Goal: Transaction & Acquisition: Purchase product/service

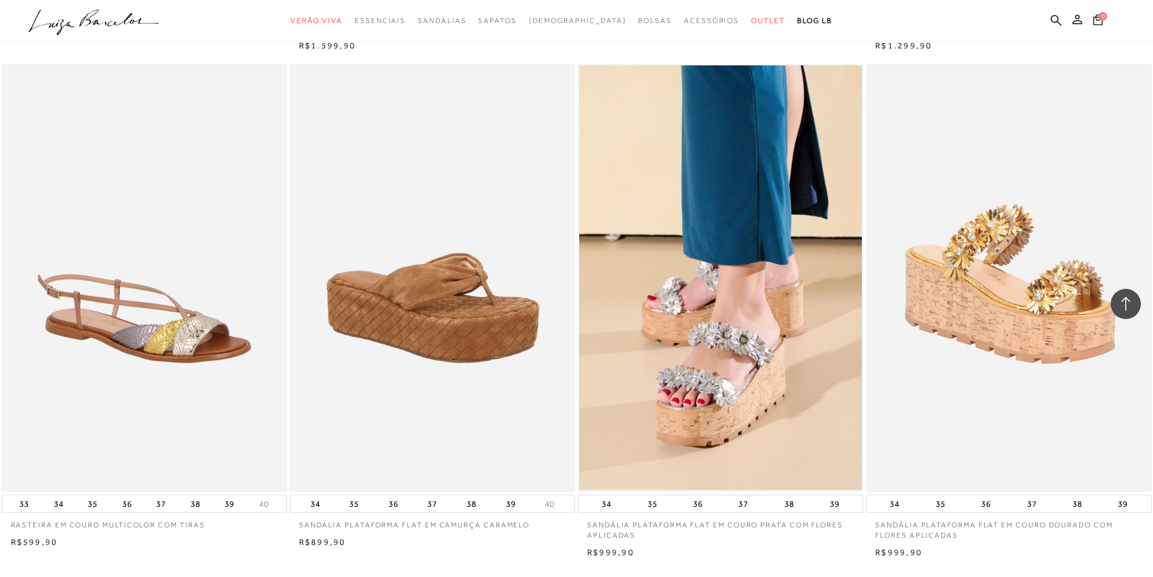
scroll to position [2784, 0]
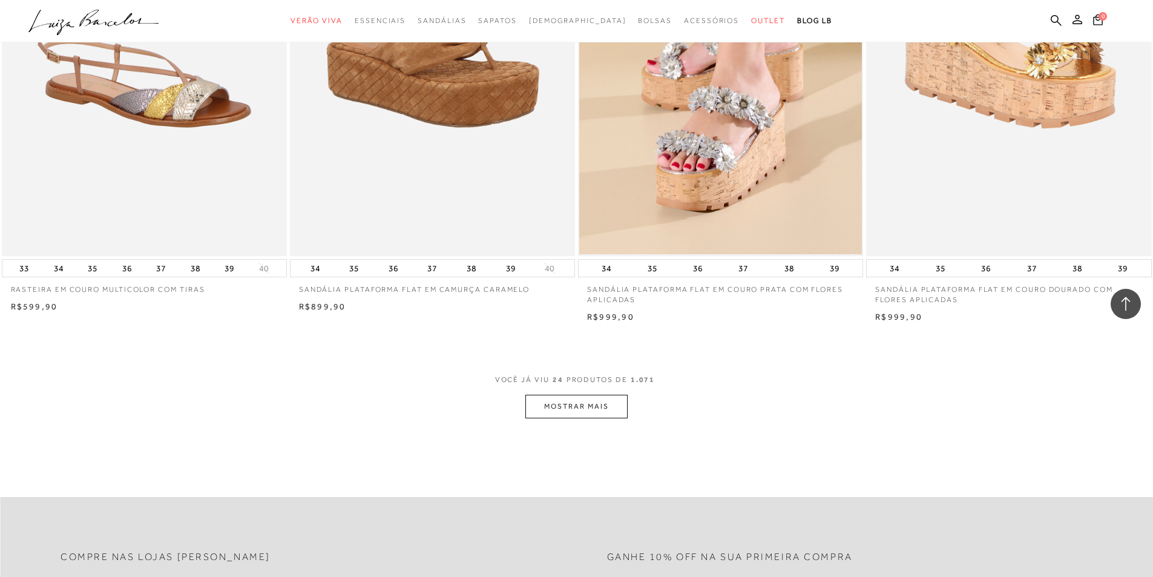
click at [571, 413] on button "MOSTRAR MAIS" at bounding box center [576, 407] width 102 height 24
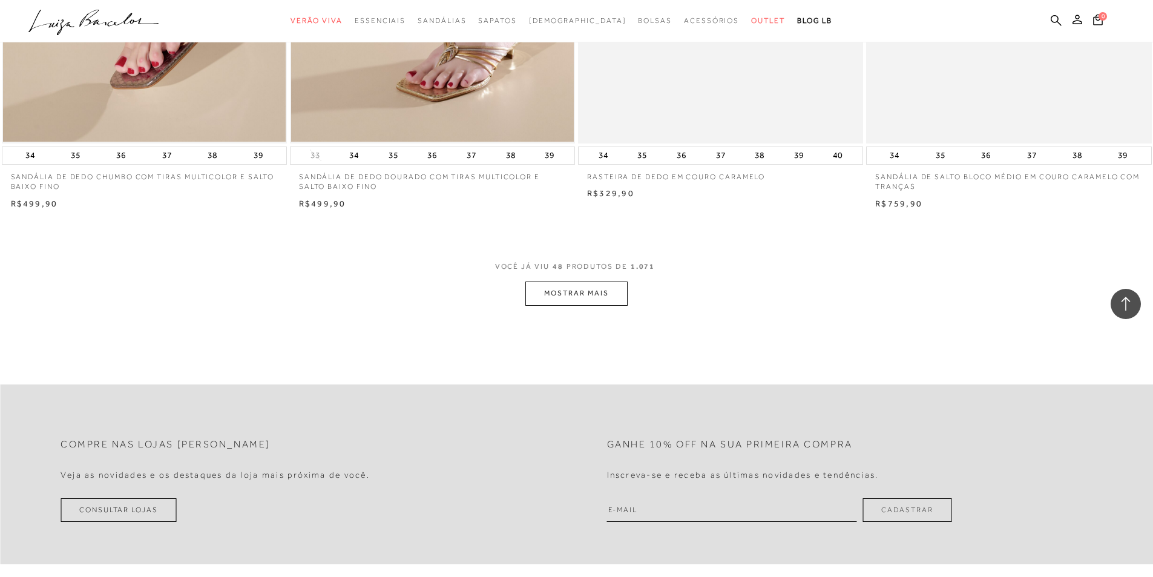
scroll to position [5930, 0]
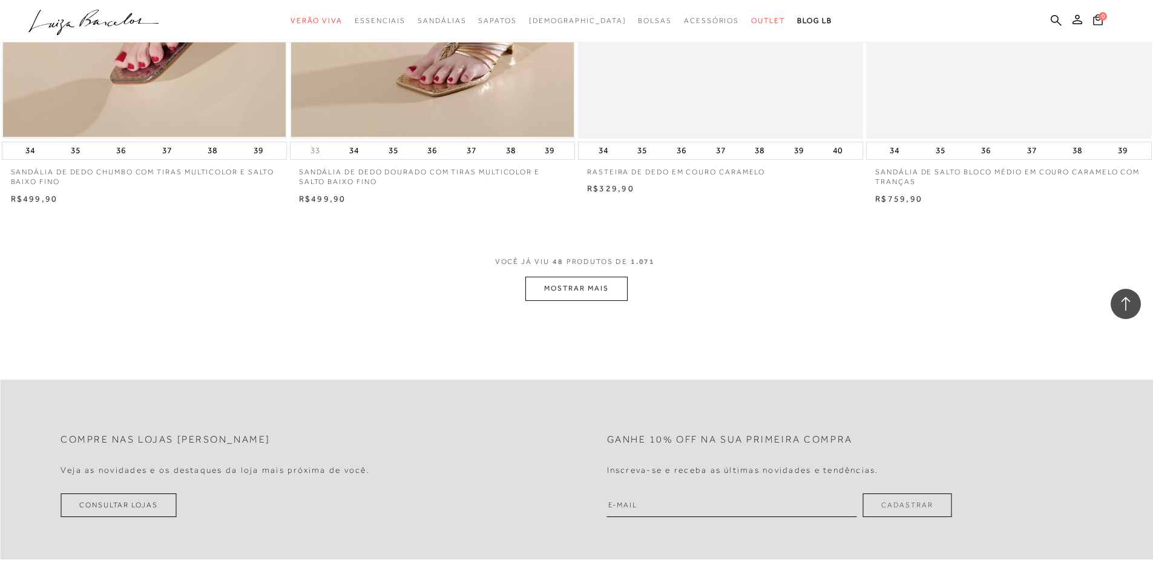
click at [562, 300] on button "MOSTRAR MAIS" at bounding box center [576, 289] width 102 height 24
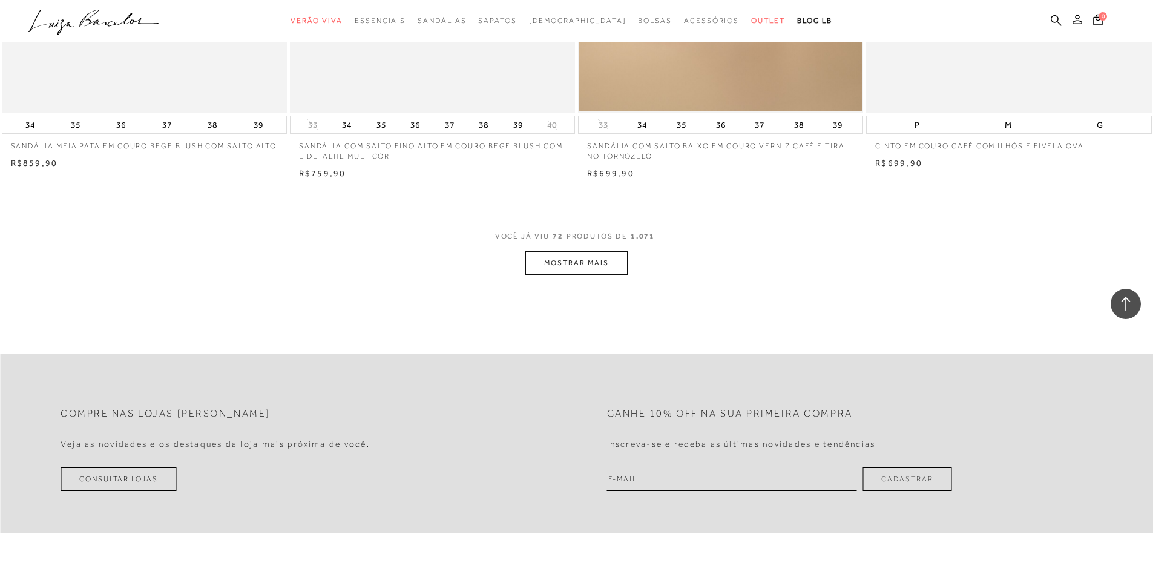
scroll to position [9017, 0]
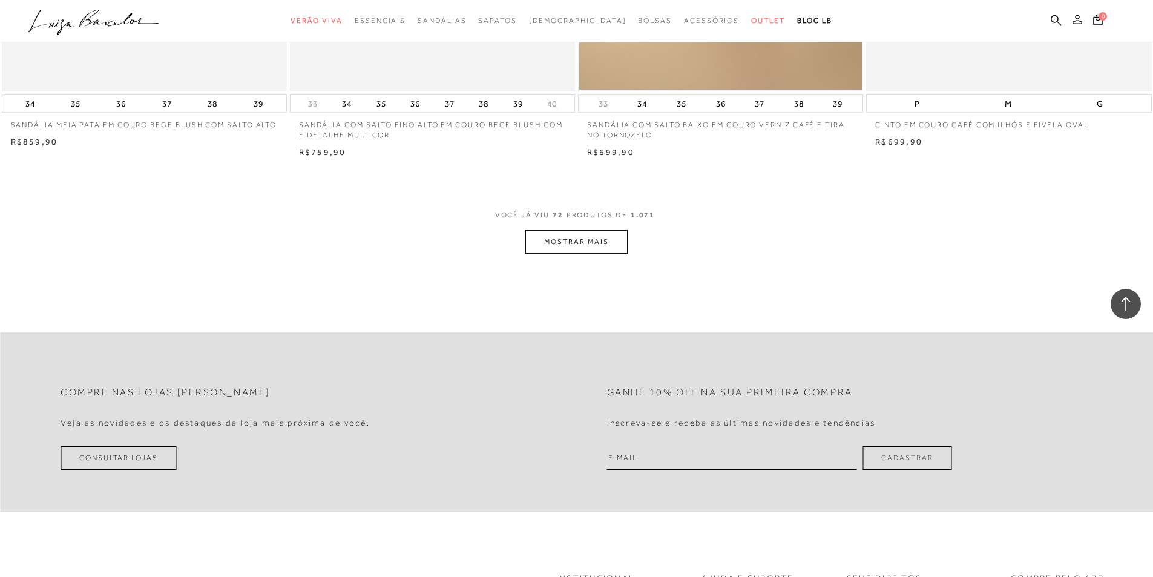
click at [607, 253] on button "MOSTRAR MAIS" at bounding box center [576, 242] width 102 height 24
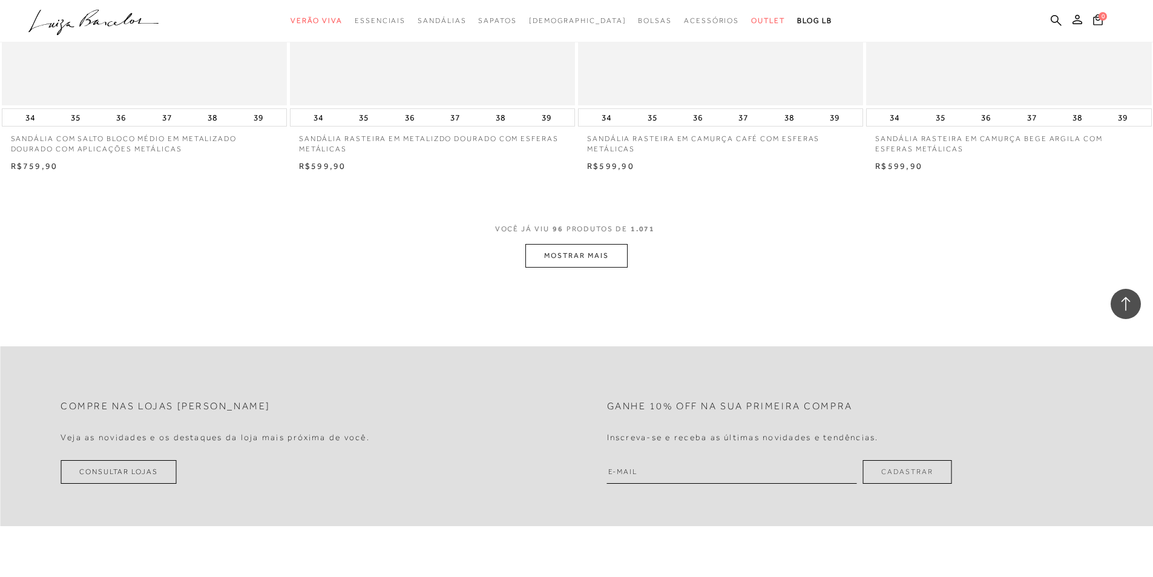
scroll to position [12043, 0]
click at [604, 267] on button "MOSTRAR MAIS" at bounding box center [576, 255] width 102 height 24
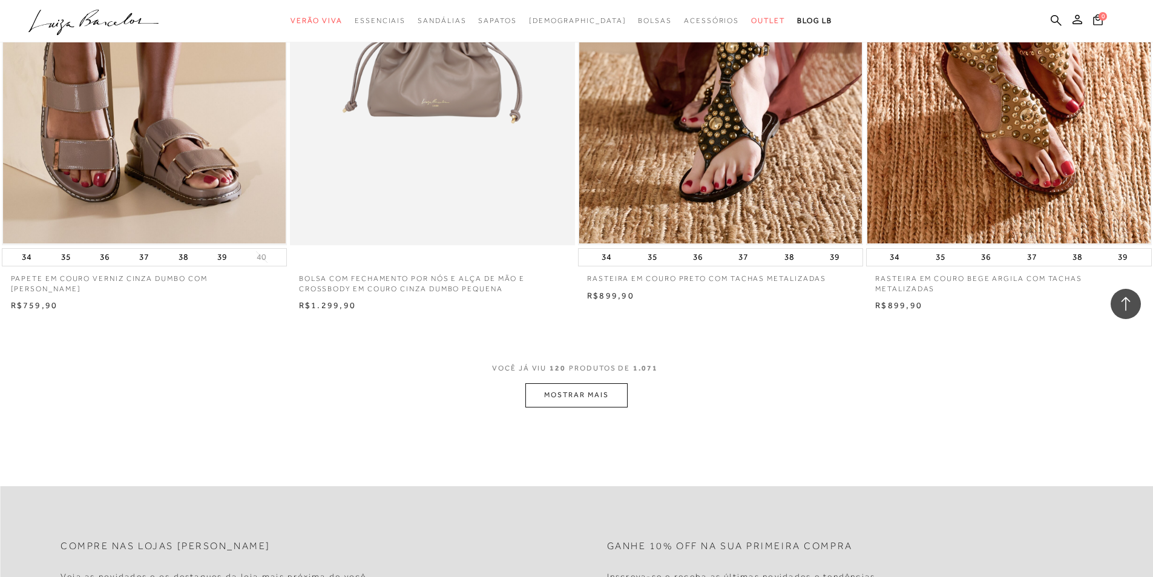
scroll to position [15008, 0]
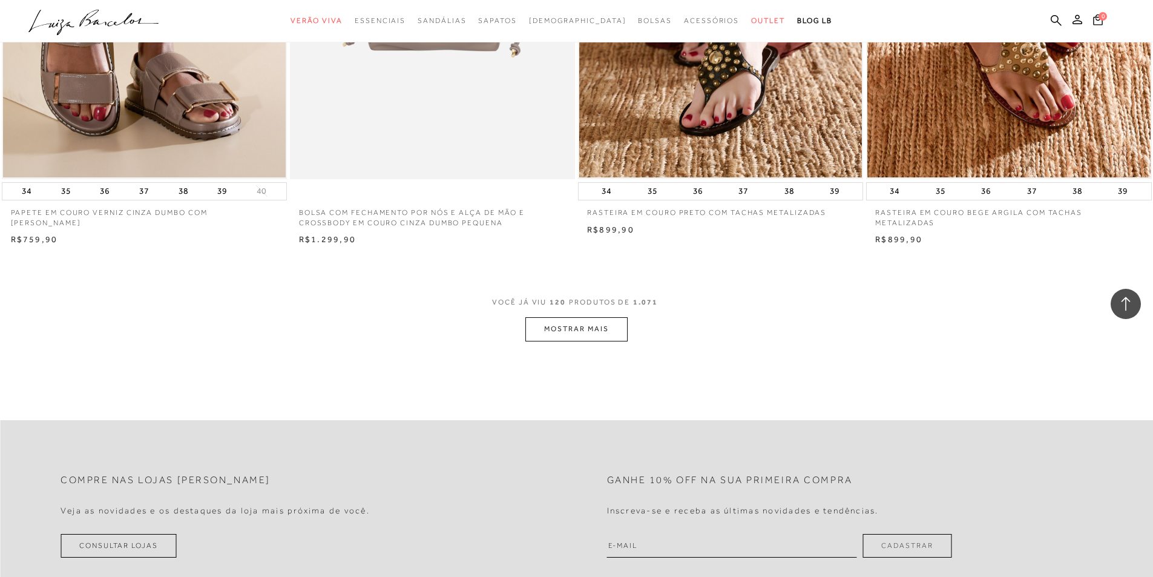
click at [607, 333] on button "MOSTRAR MAIS" at bounding box center [576, 329] width 102 height 24
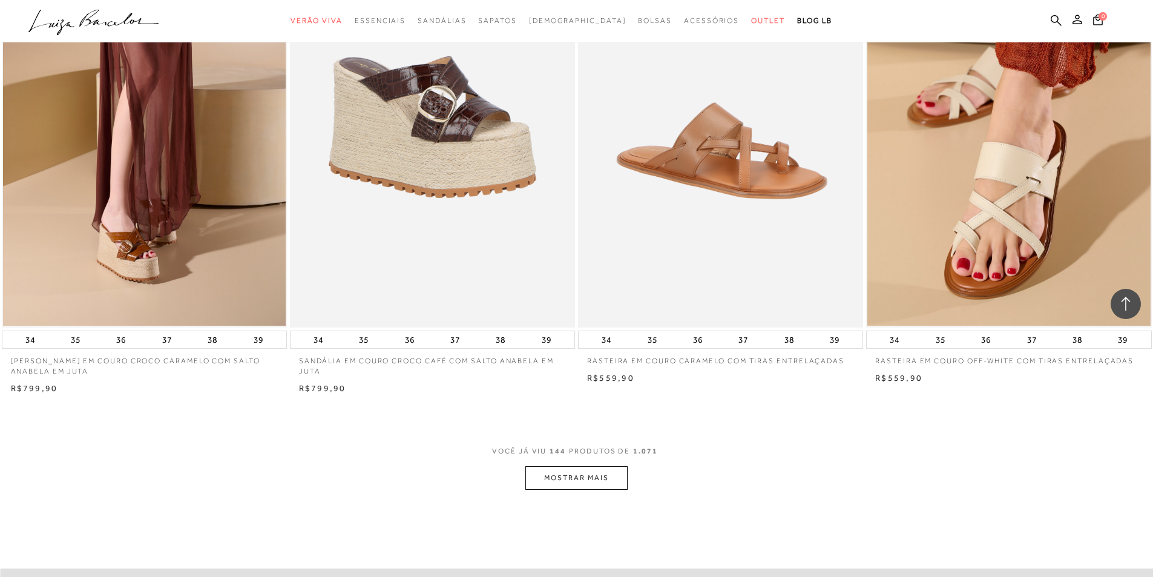
scroll to position [17913, 0]
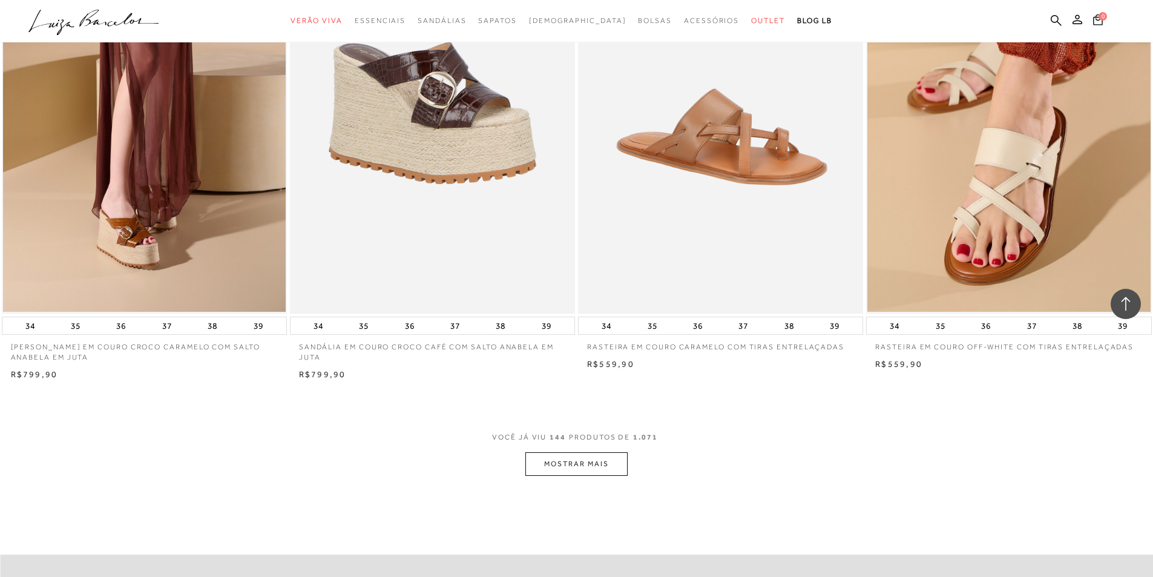
click at [622, 471] on button "MOSTRAR MAIS" at bounding box center [576, 464] width 102 height 24
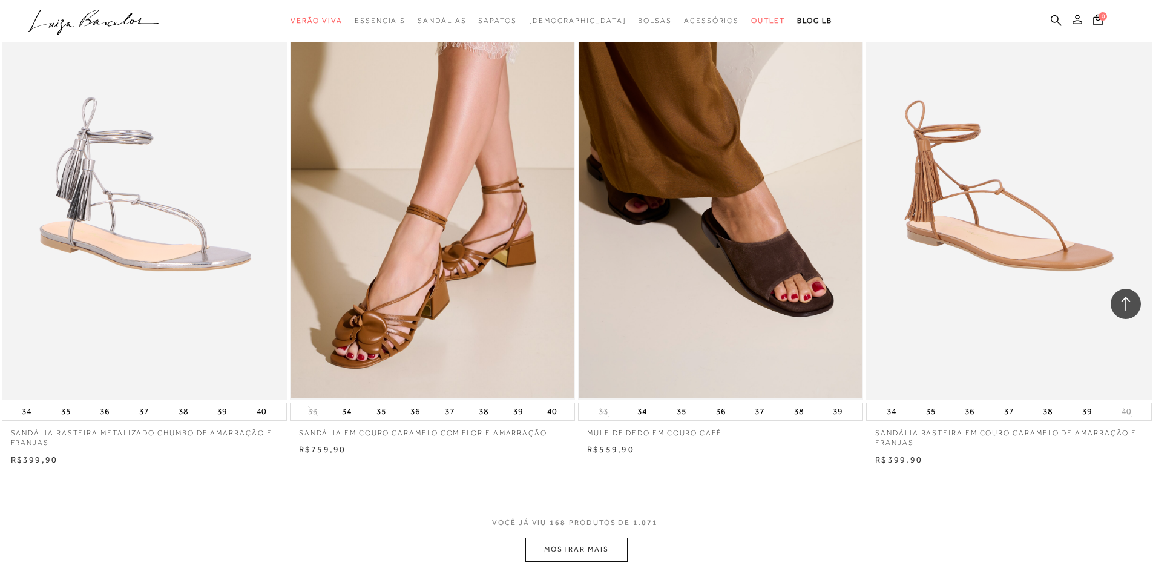
scroll to position [20878, 0]
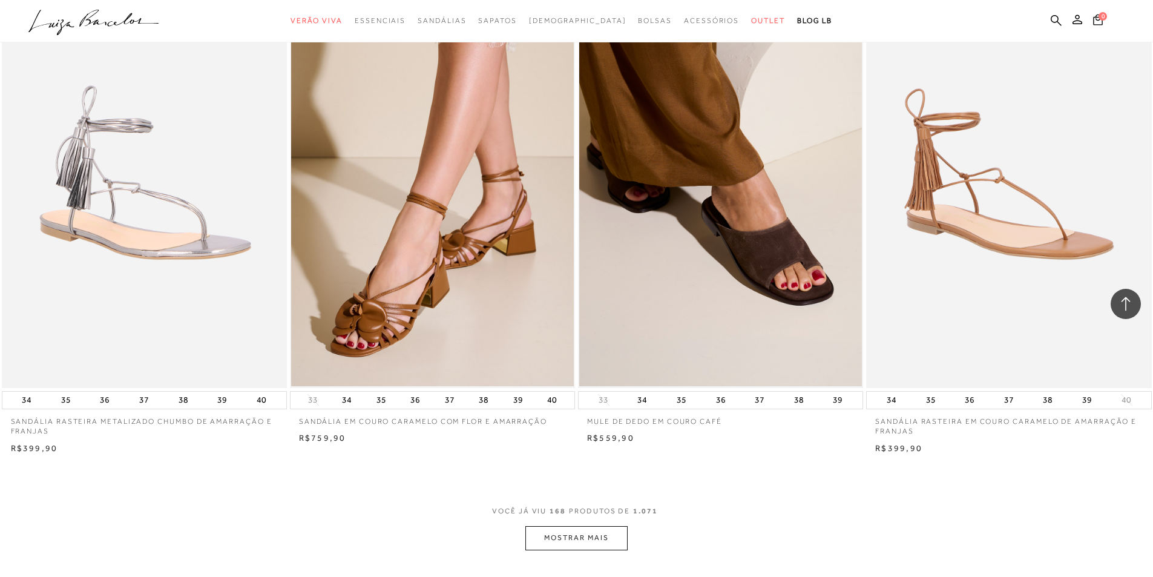
click at [612, 549] on button "MOSTRAR MAIS" at bounding box center [576, 538] width 102 height 24
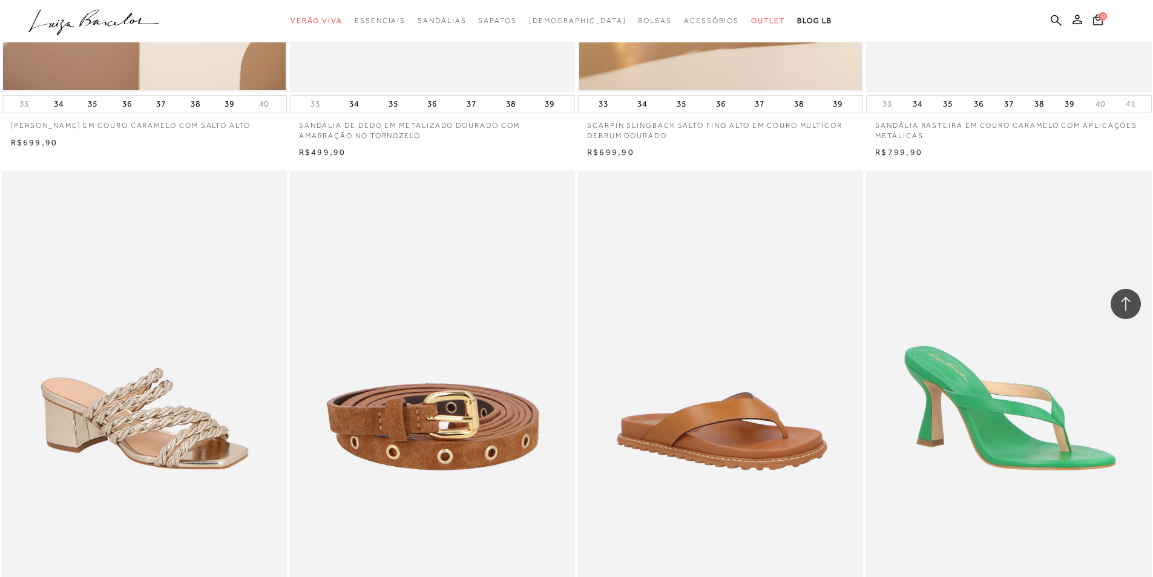
scroll to position [22451, 0]
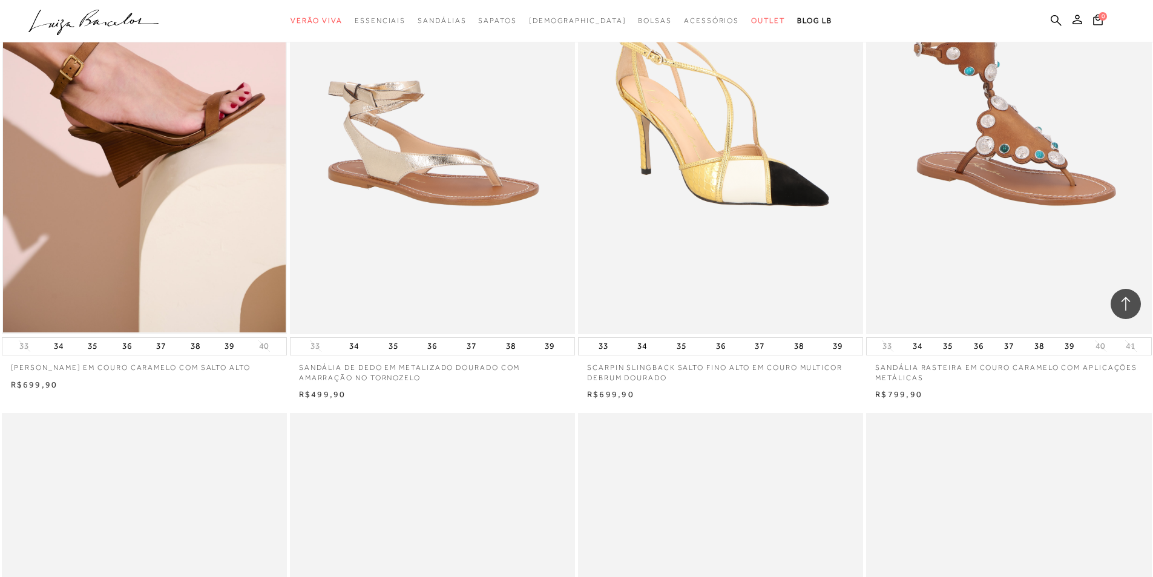
click at [709, 205] on img at bounding box center [721, 120] width 284 height 428
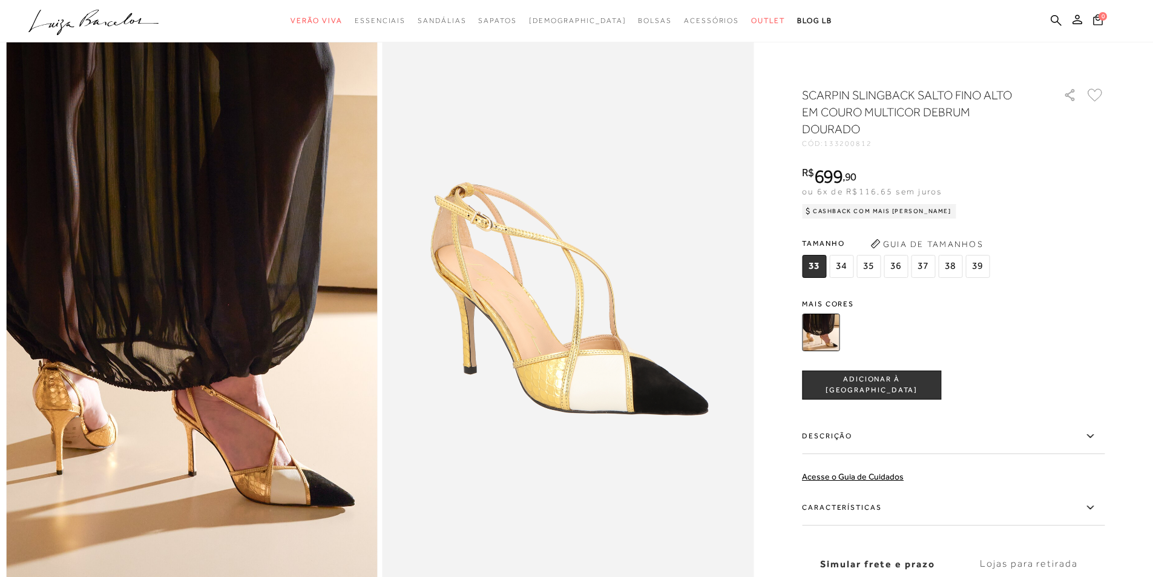
scroll to position [61, 0]
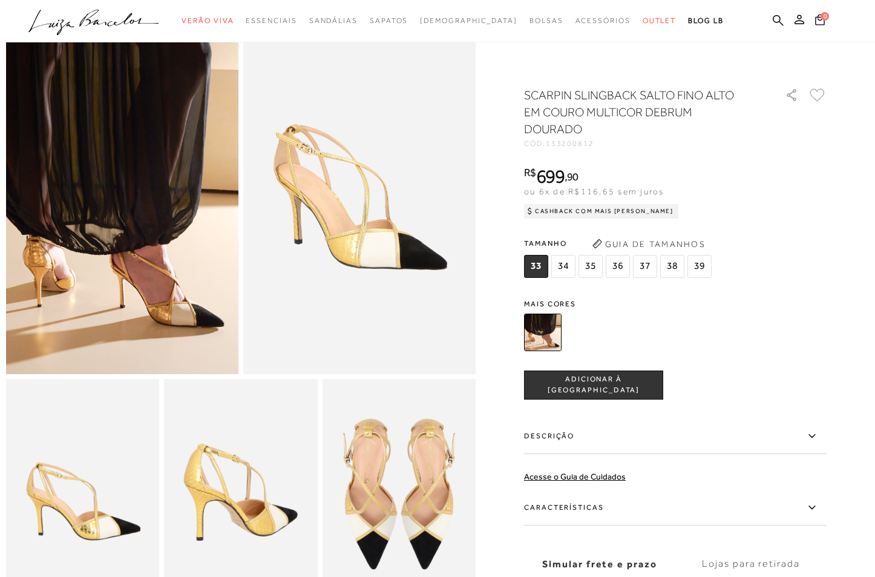
click at [747, 19] on ul ".a{fill-rule:evenodd;} Verão Viva Em alta Favoritos das Influenciadoras Apostas…" at bounding box center [428, 21] width 800 height 22
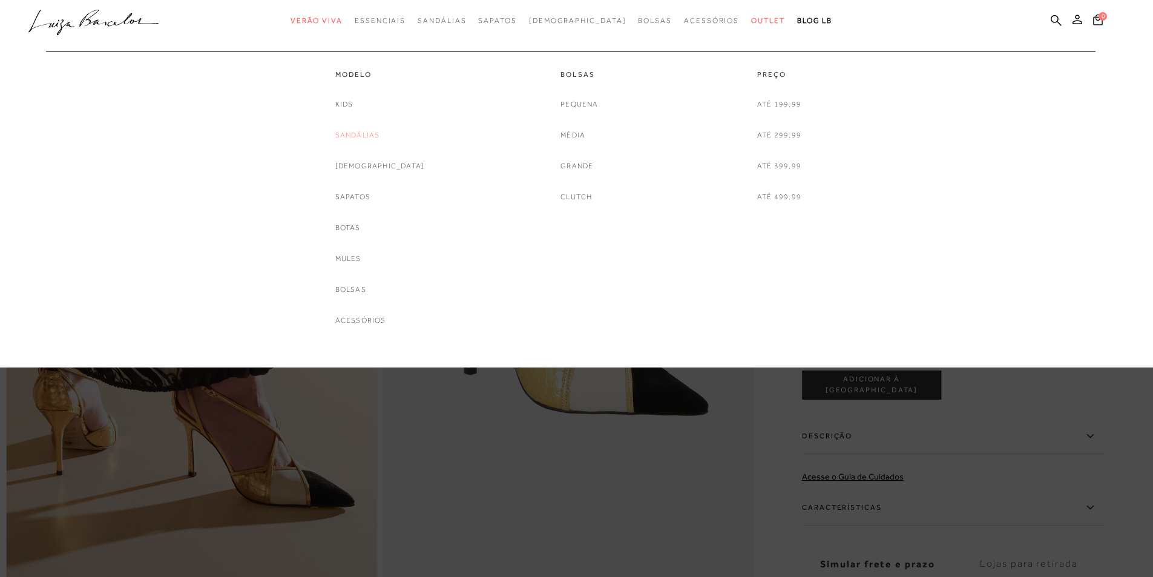
click at [380, 133] on link "Sandálias" at bounding box center [357, 135] width 45 height 13
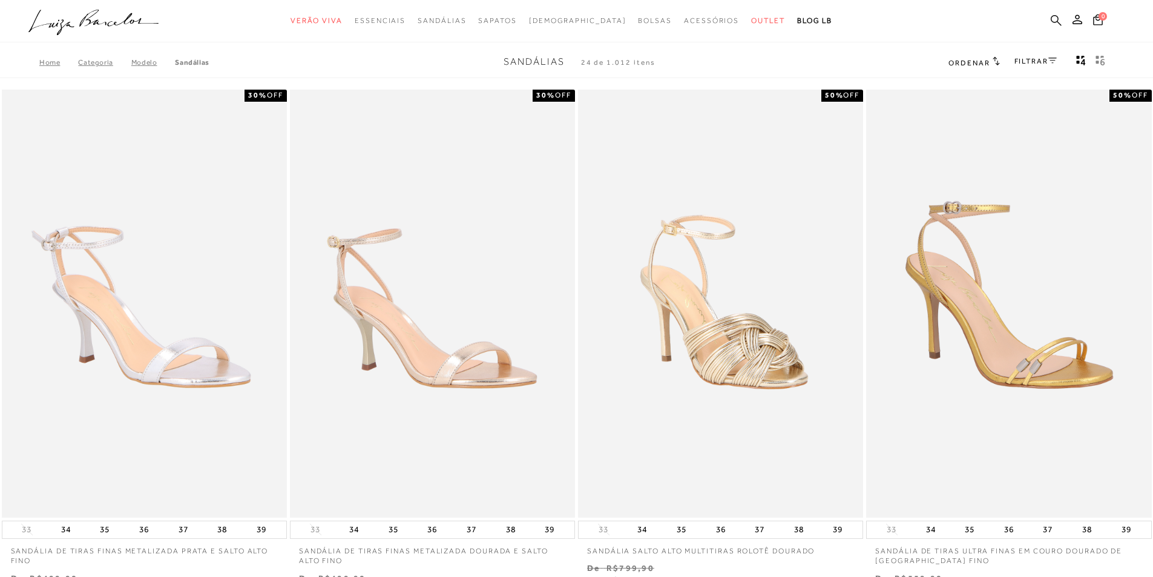
click at [1052, 17] on icon at bounding box center [1056, 20] width 11 height 11
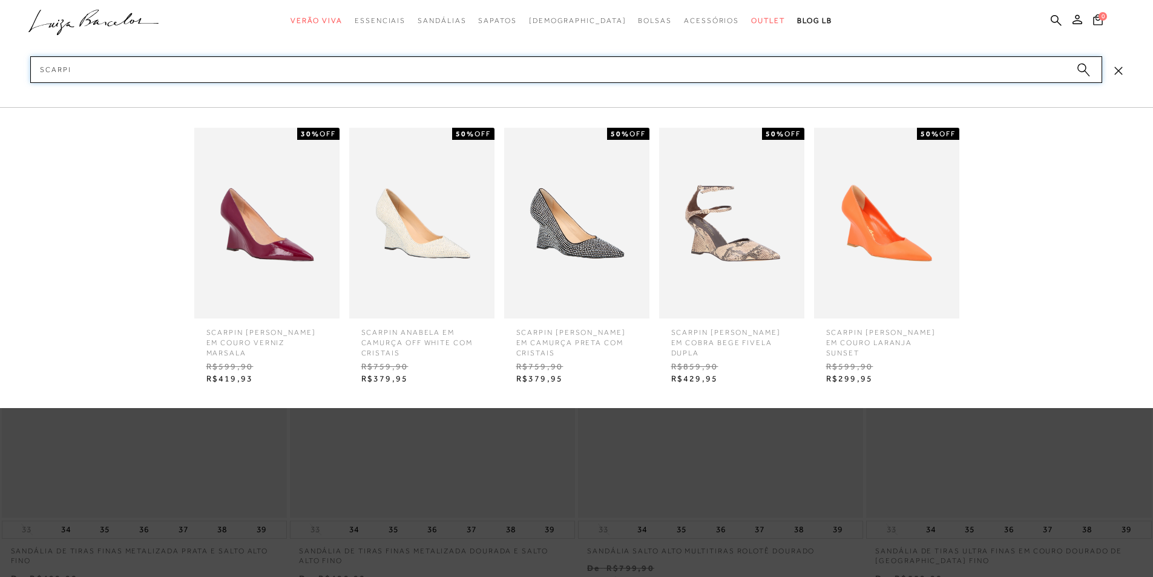
type input "scarpin"
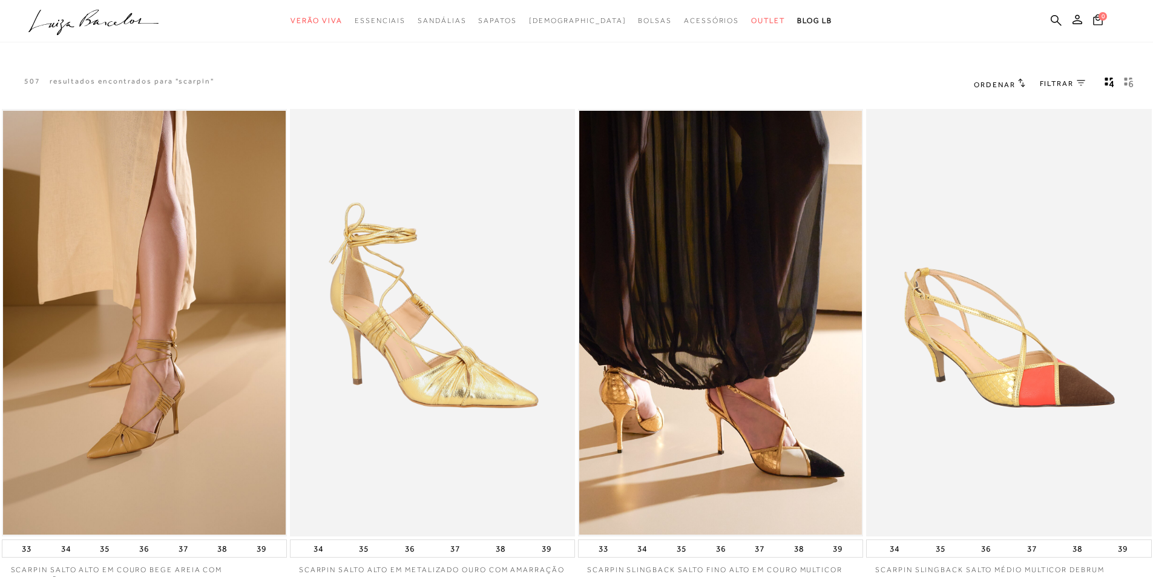
click at [1008, 78] on h2 "Ordenar" at bounding box center [999, 84] width 51 height 12
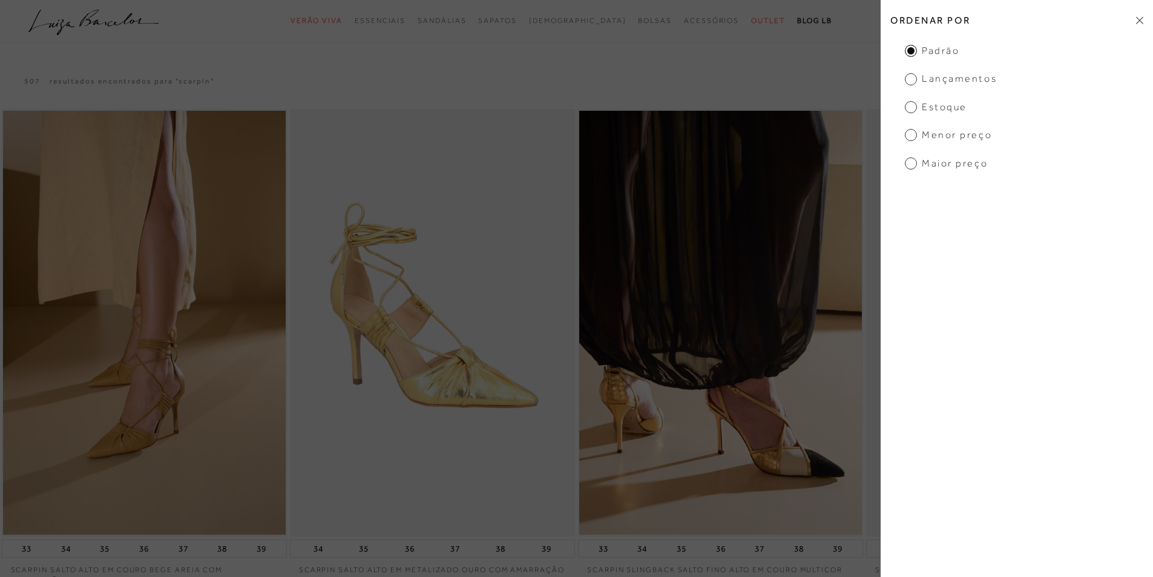
click at [958, 136] on span "Menor Preço" at bounding box center [948, 134] width 87 height 13
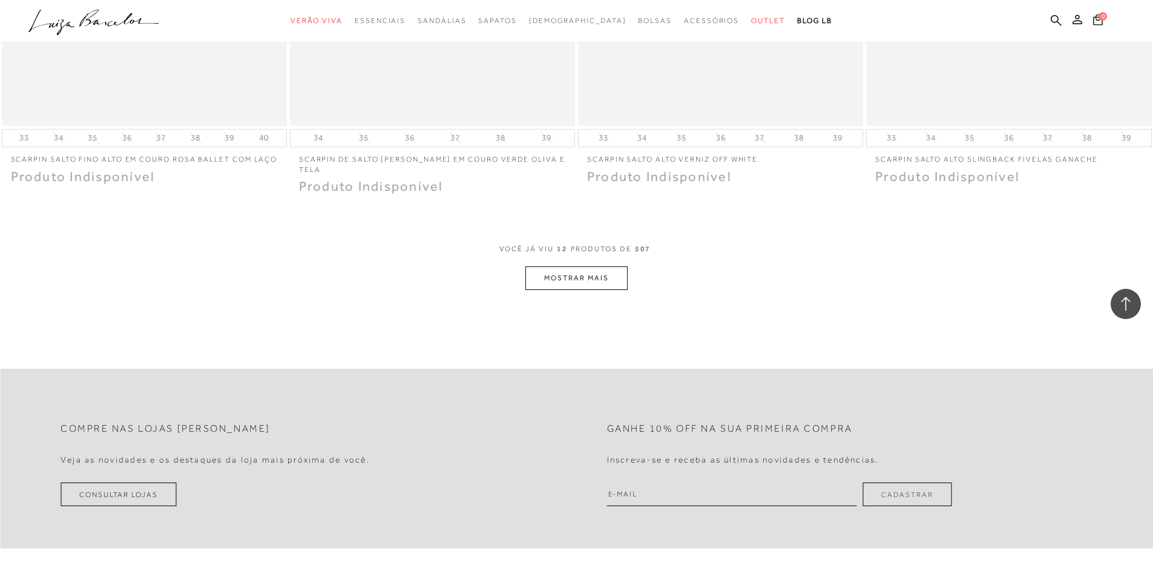
scroll to position [1452, 0]
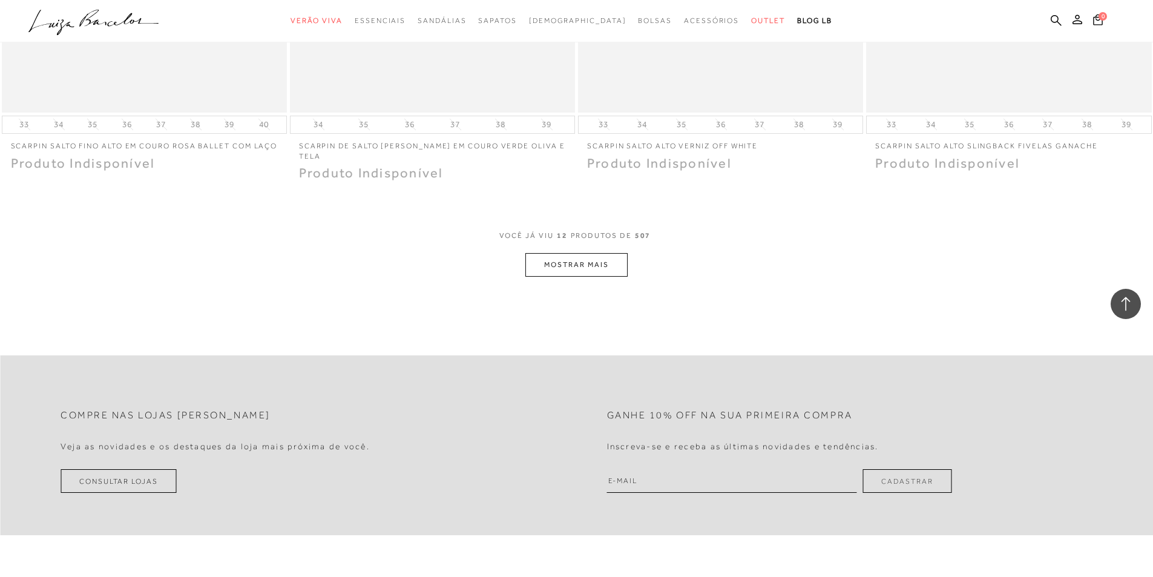
click at [588, 267] on button "MOSTRAR MAIS" at bounding box center [576, 265] width 102 height 24
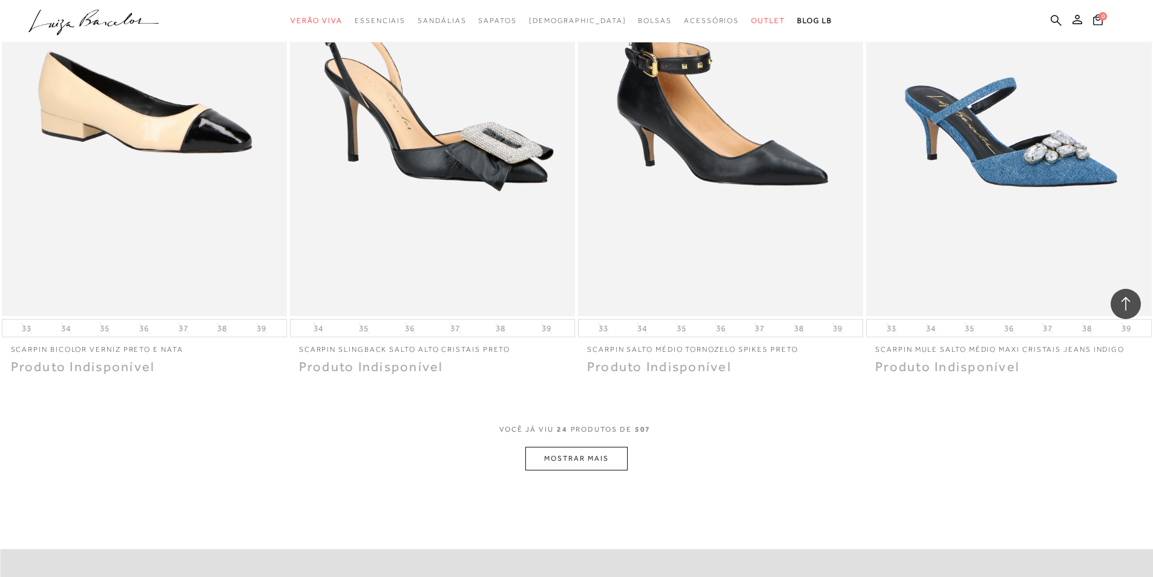
scroll to position [2965, 0]
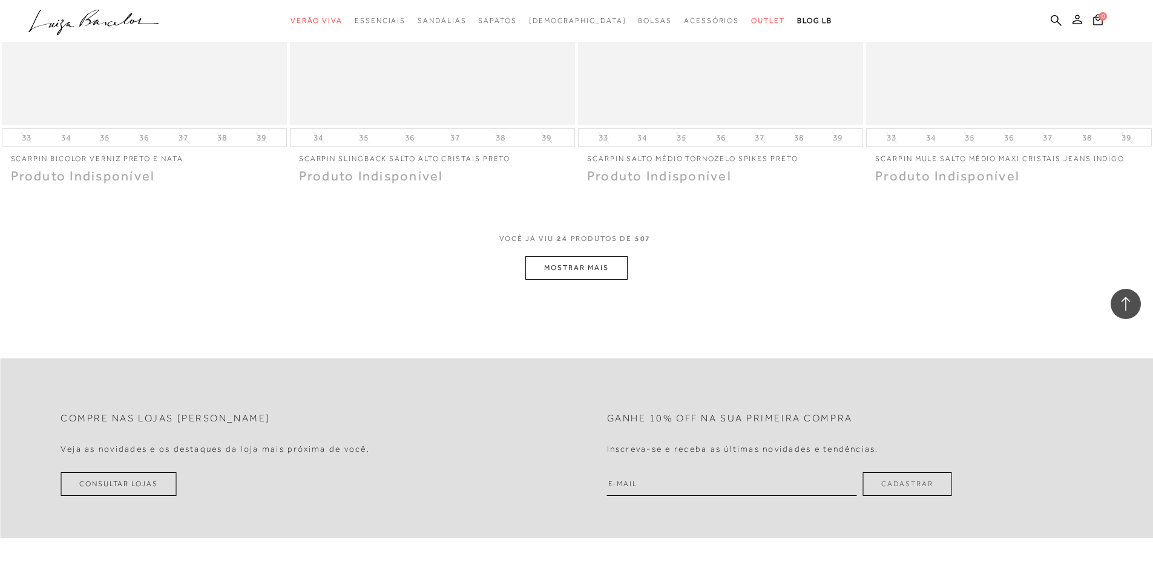
click at [580, 269] on button "MOSTRAR MAIS" at bounding box center [576, 268] width 102 height 24
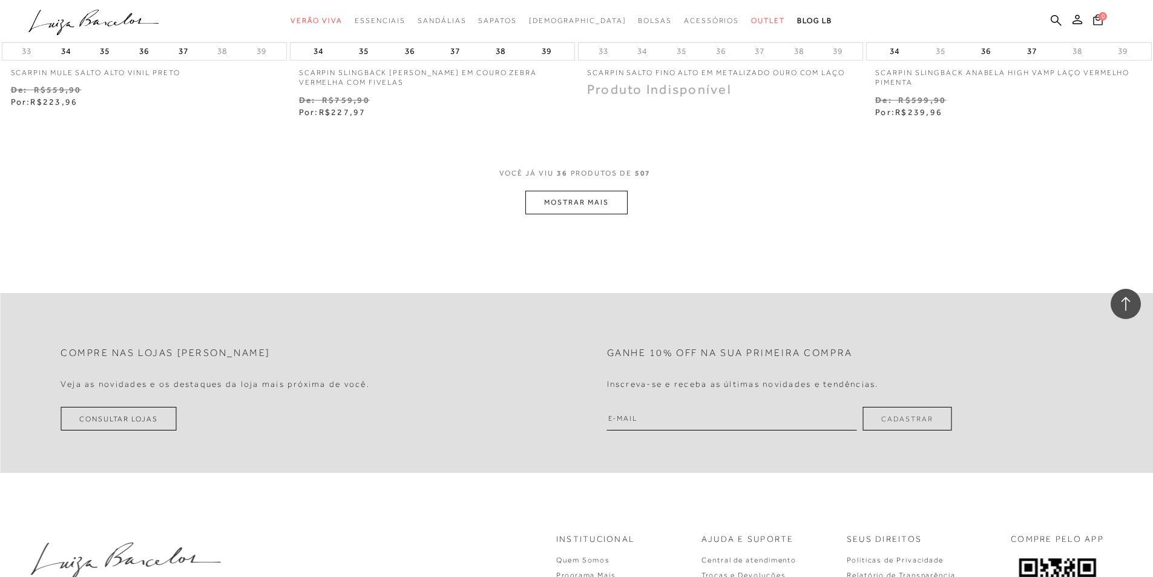
scroll to position [4599, 0]
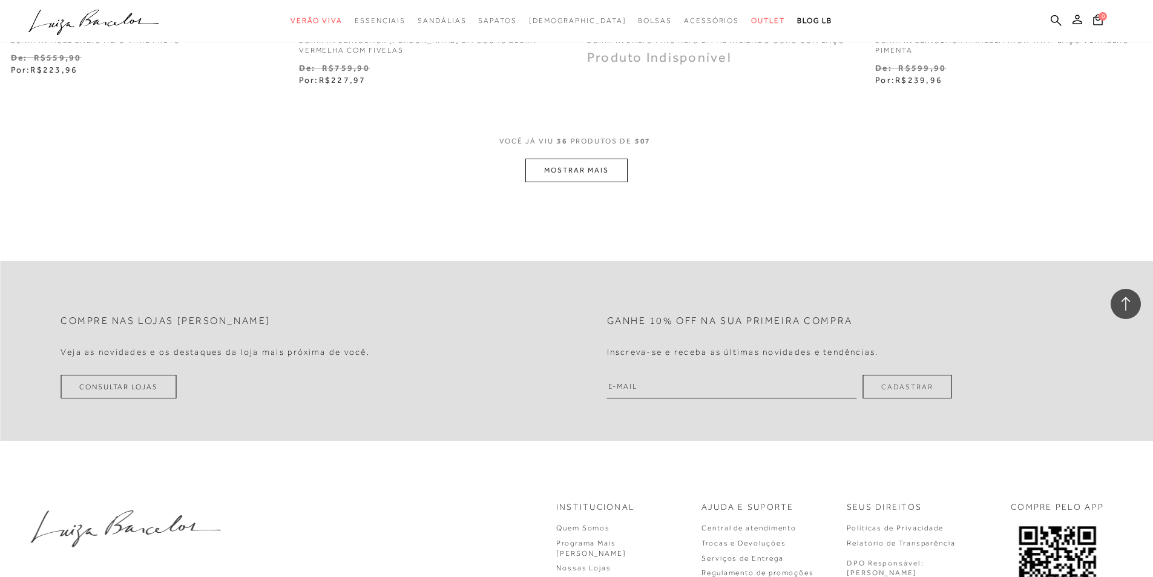
click at [592, 159] on button "MOSTRAR MAIS" at bounding box center [576, 171] width 102 height 24
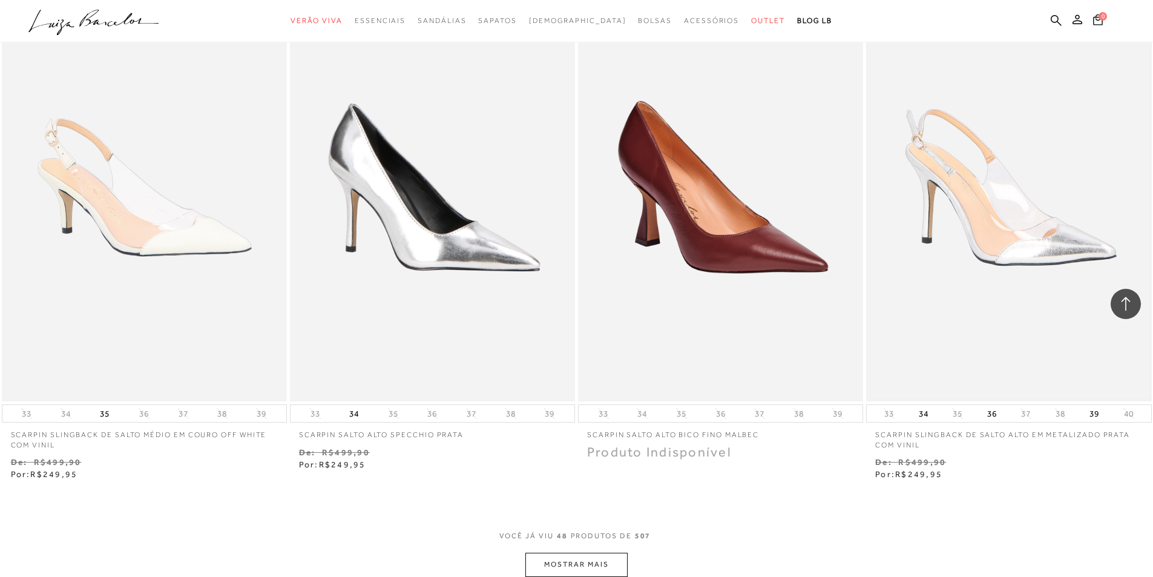
scroll to position [5809, 0]
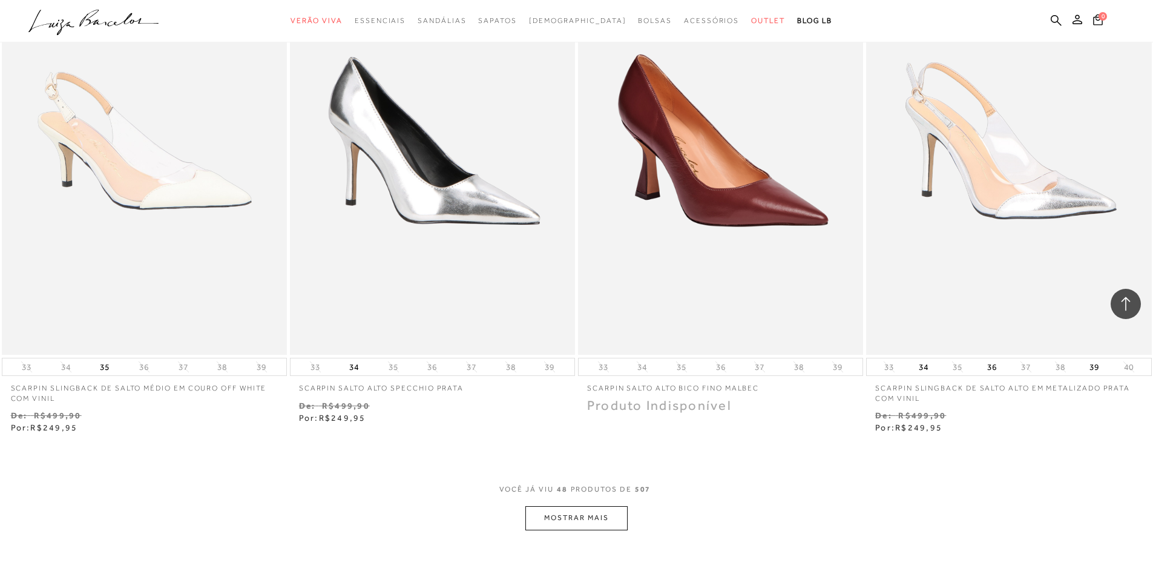
click at [584, 514] on button "MOSTRAR MAIS" at bounding box center [576, 518] width 102 height 24
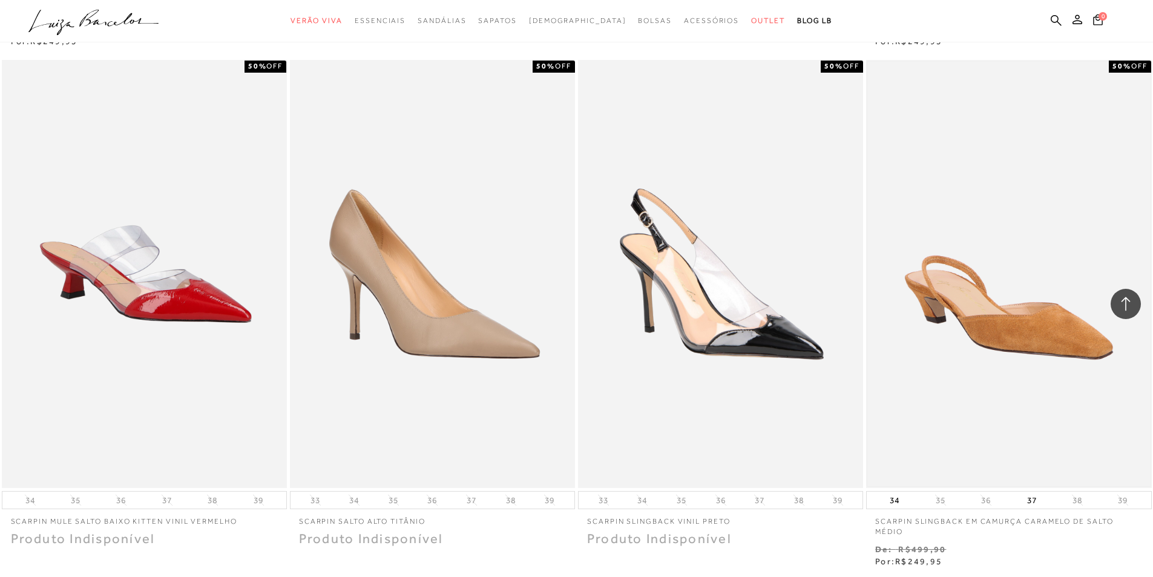
scroll to position [6233, 0]
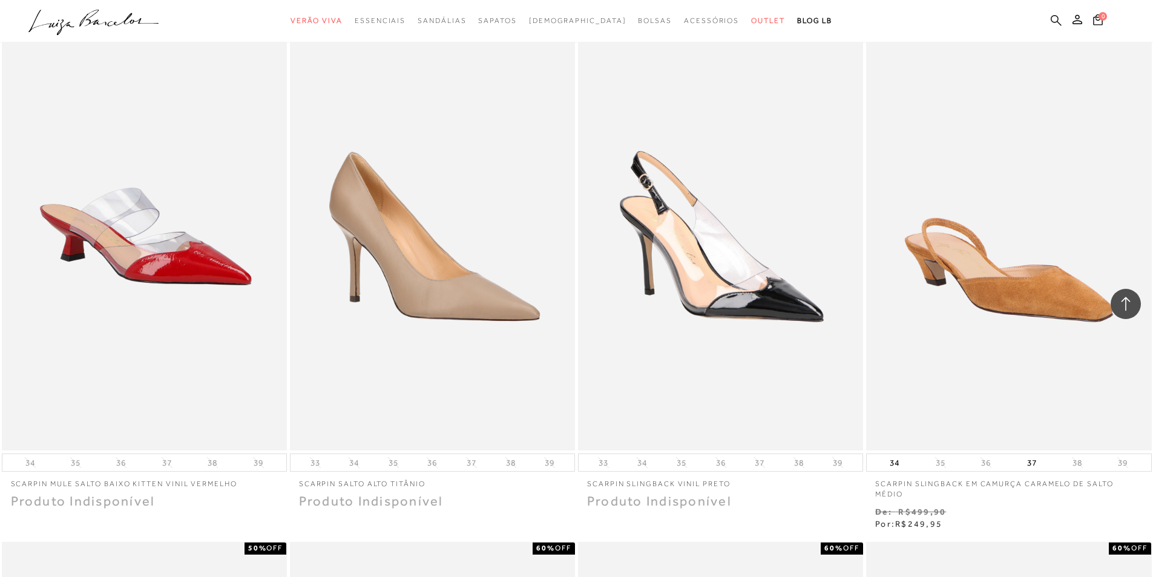
click at [1054, 16] on icon at bounding box center [1056, 20] width 11 height 11
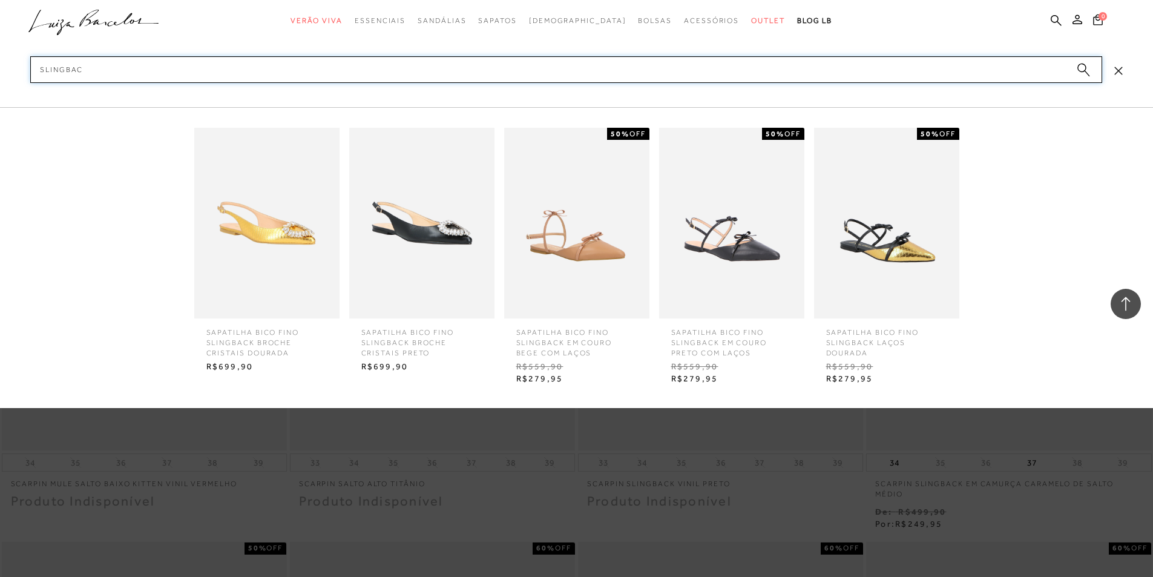
type input "slingback"
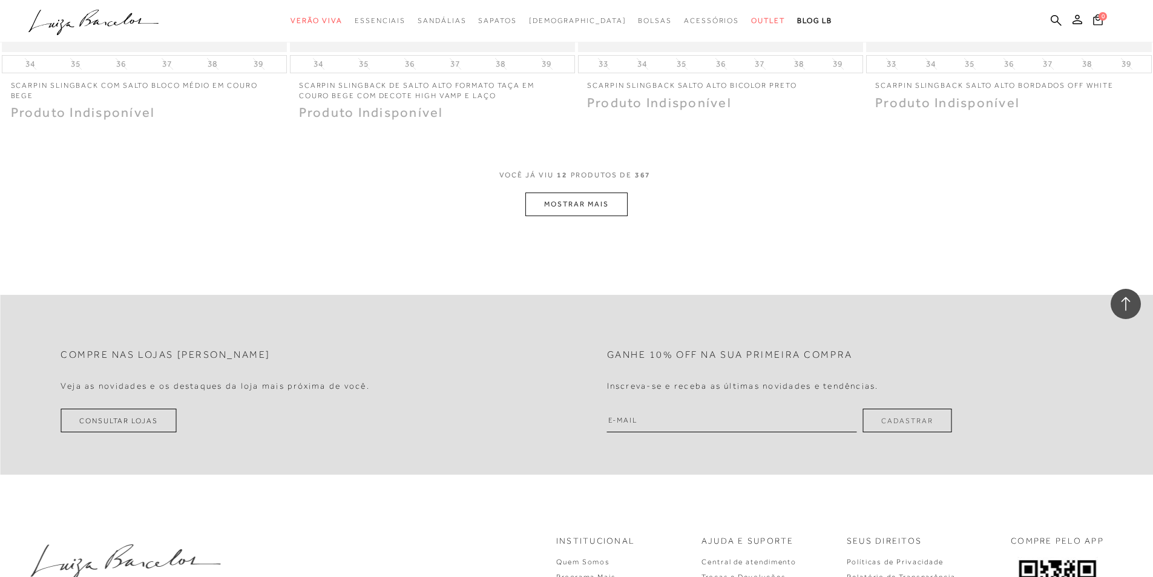
scroll to position [1513, 0]
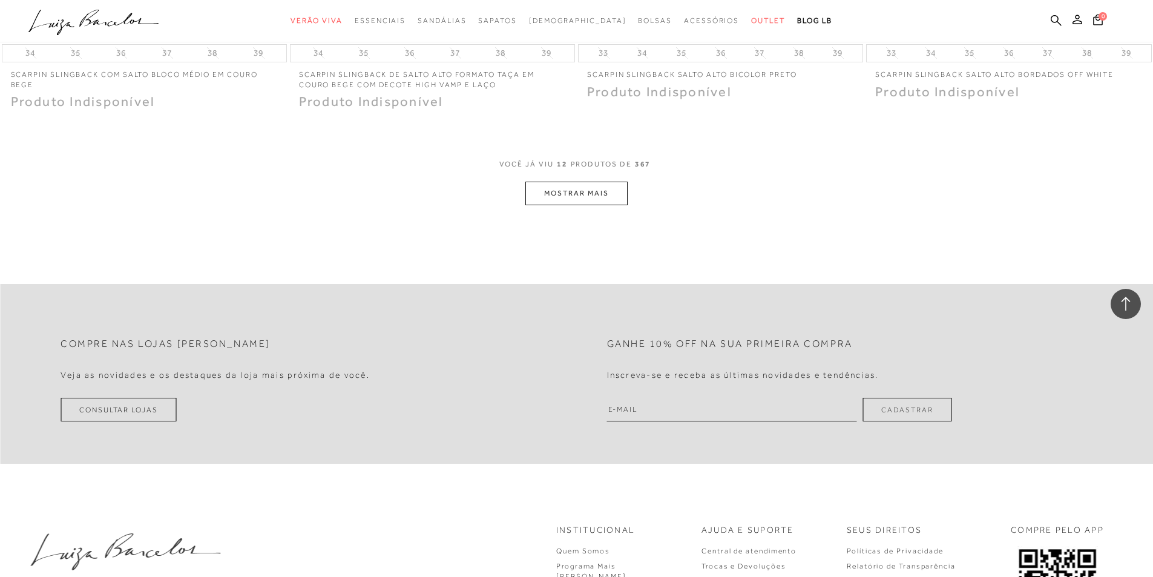
click at [568, 196] on button "MOSTRAR MAIS" at bounding box center [576, 194] width 102 height 24
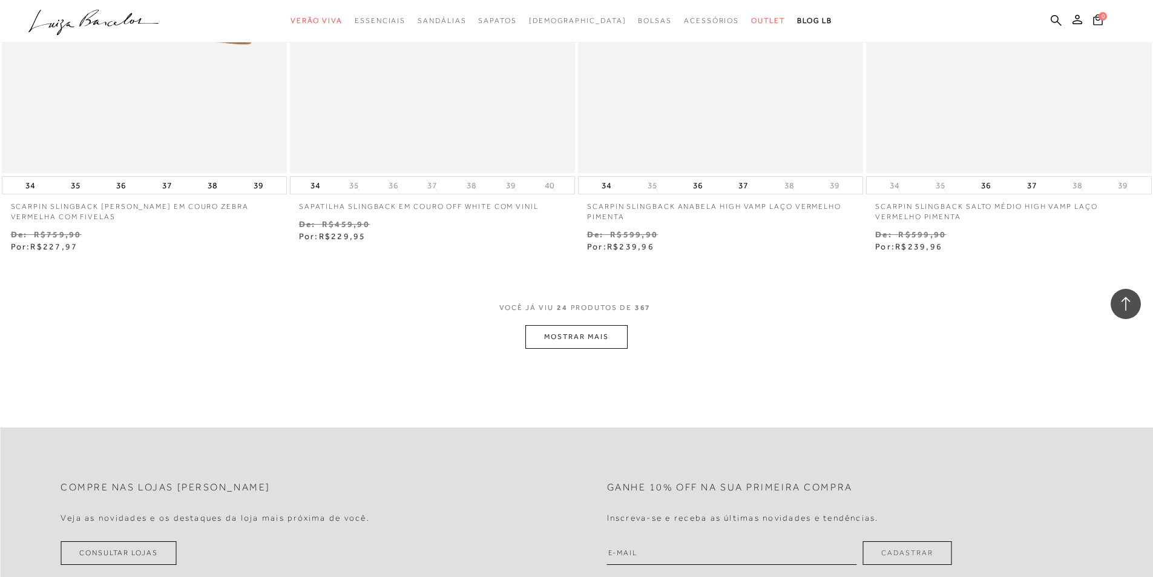
scroll to position [2965, 0]
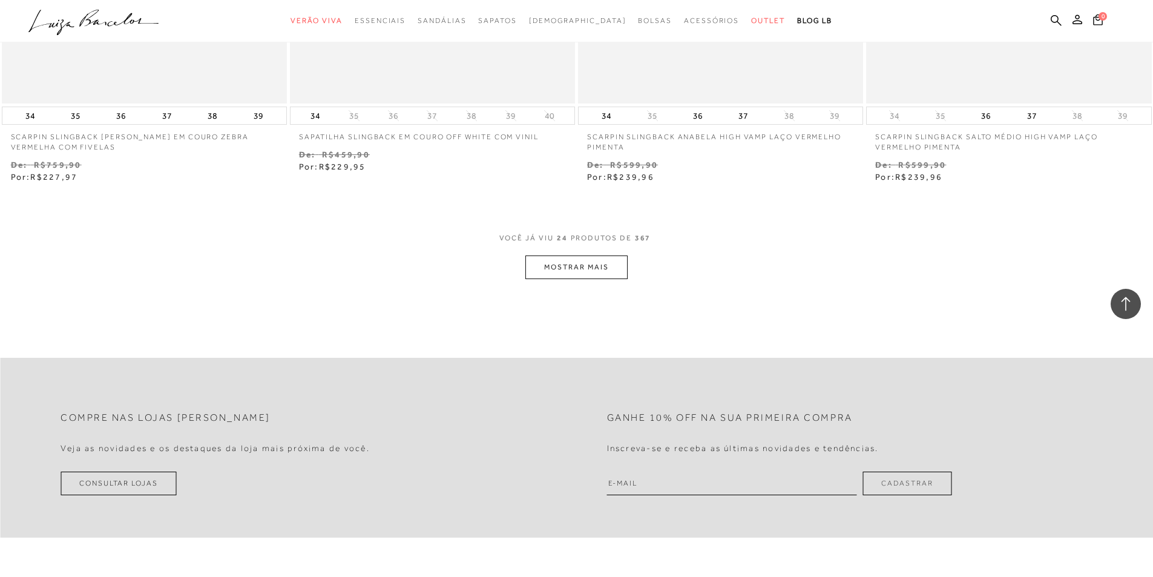
click at [585, 255] on button "MOSTRAR MAIS" at bounding box center [576, 267] width 102 height 24
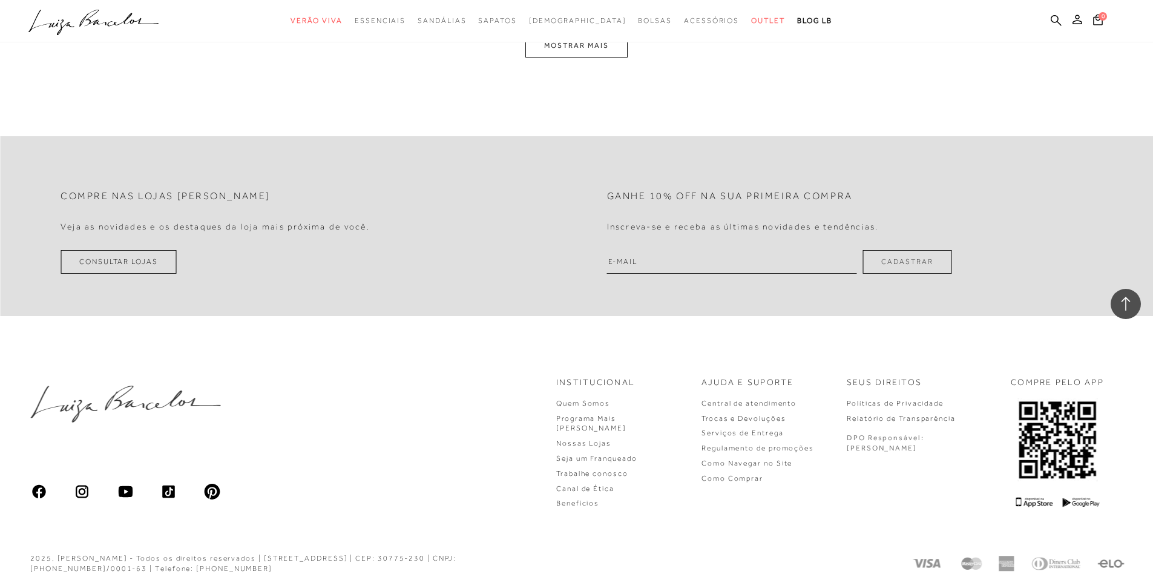
scroll to position [4481, 0]
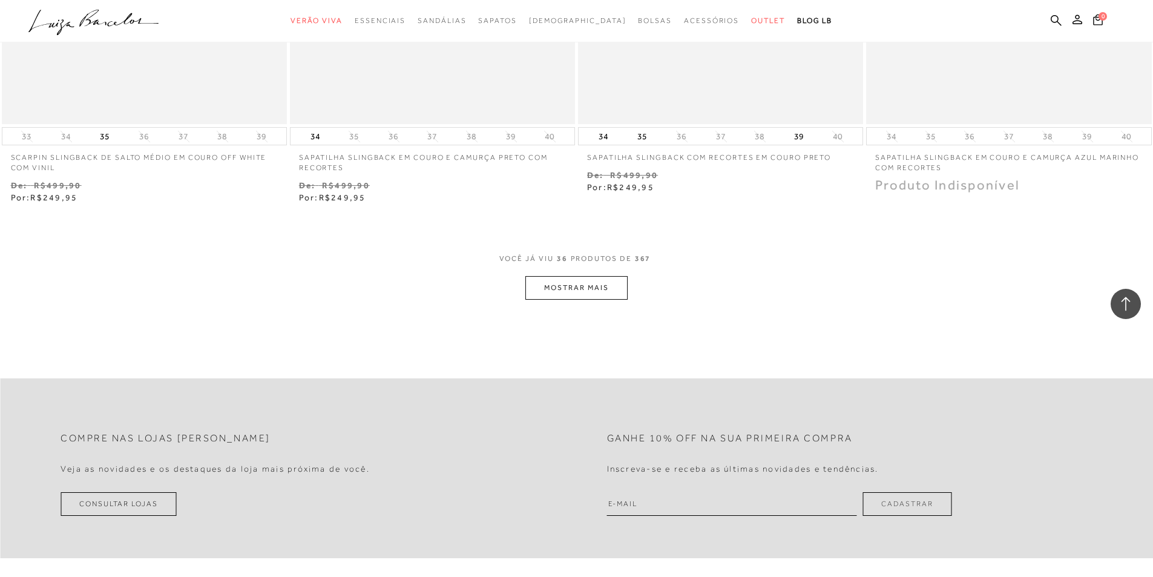
click at [594, 276] on button "MOSTRAR MAIS" at bounding box center [576, 288] width 102 height 24
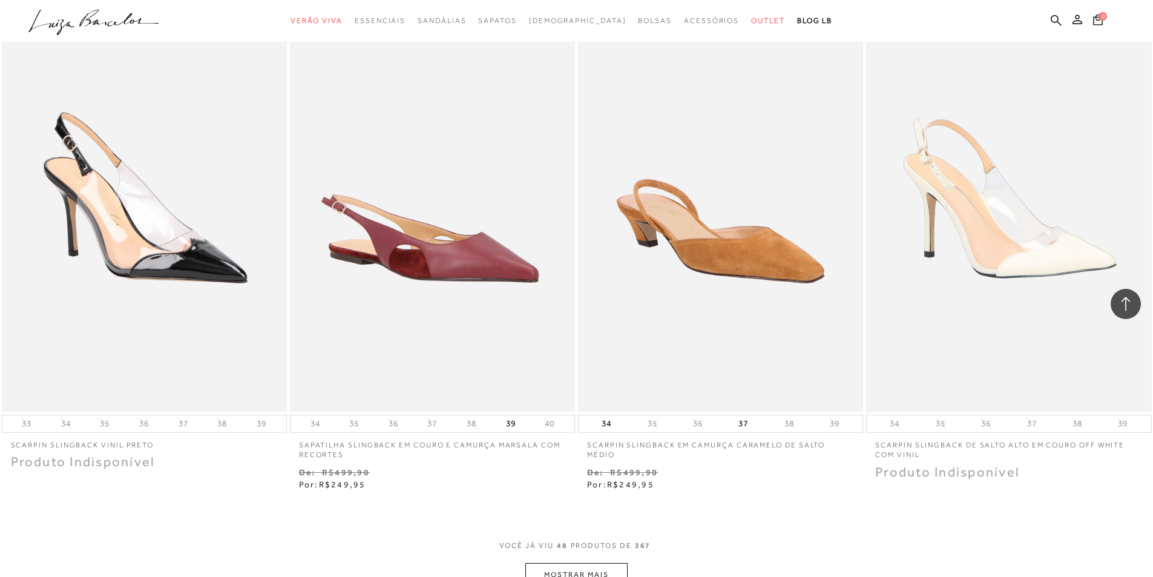
scroll to position [5934, 0]
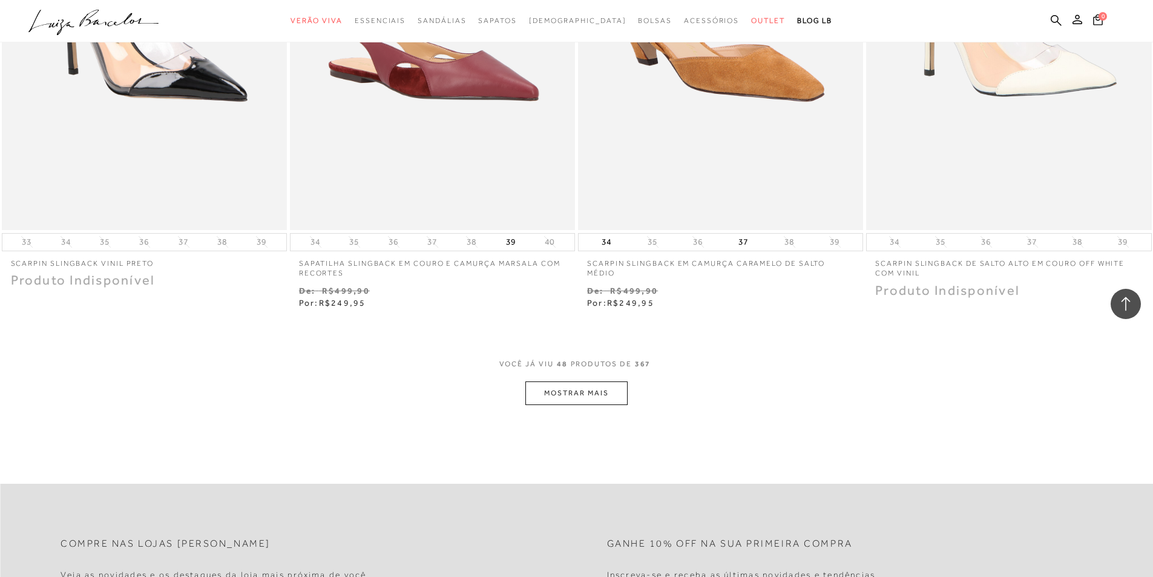
click at [584, 388] on button "MOSTRAR MAIS" at bounding box center [576, 393] width 102 height 24
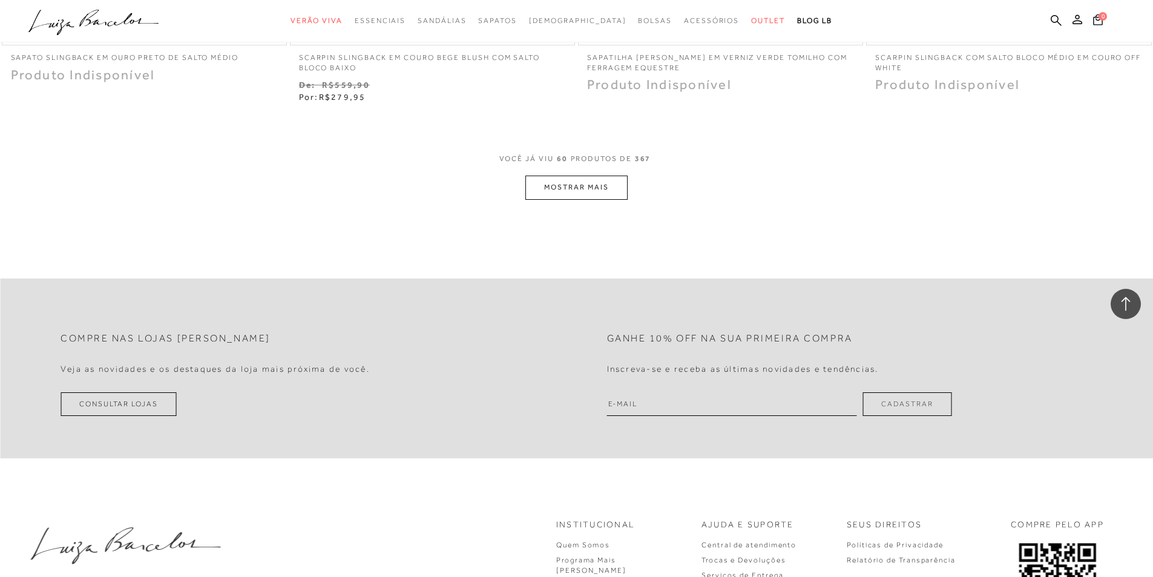
scroll to position [7688, 0]
click at [577, 179] on button "MOSTRAR MAIS" at bounding box center [576, 185] width 102 height 24
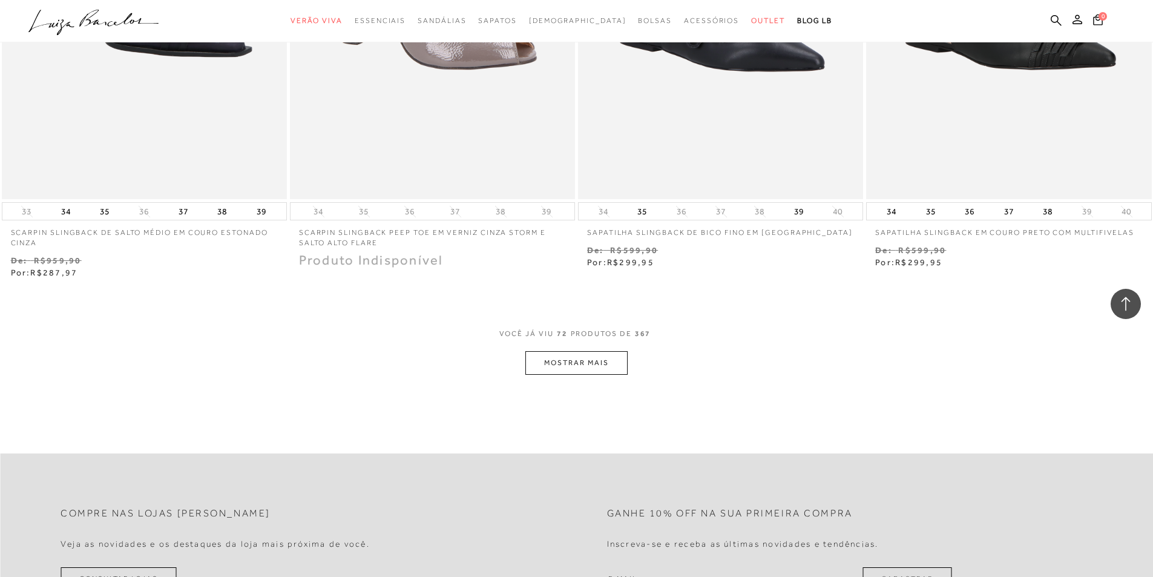
scroll to position [9116, 0]
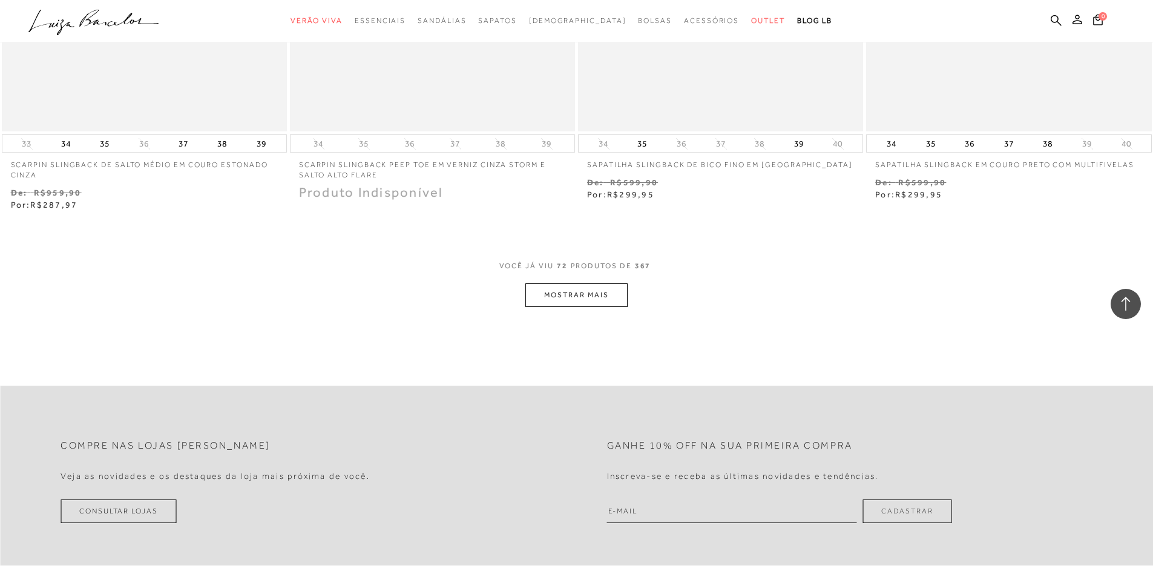
click at [591, 288] on button "MOSTRAR MAIS" at bounding box center [576, 295] width 102 height 24
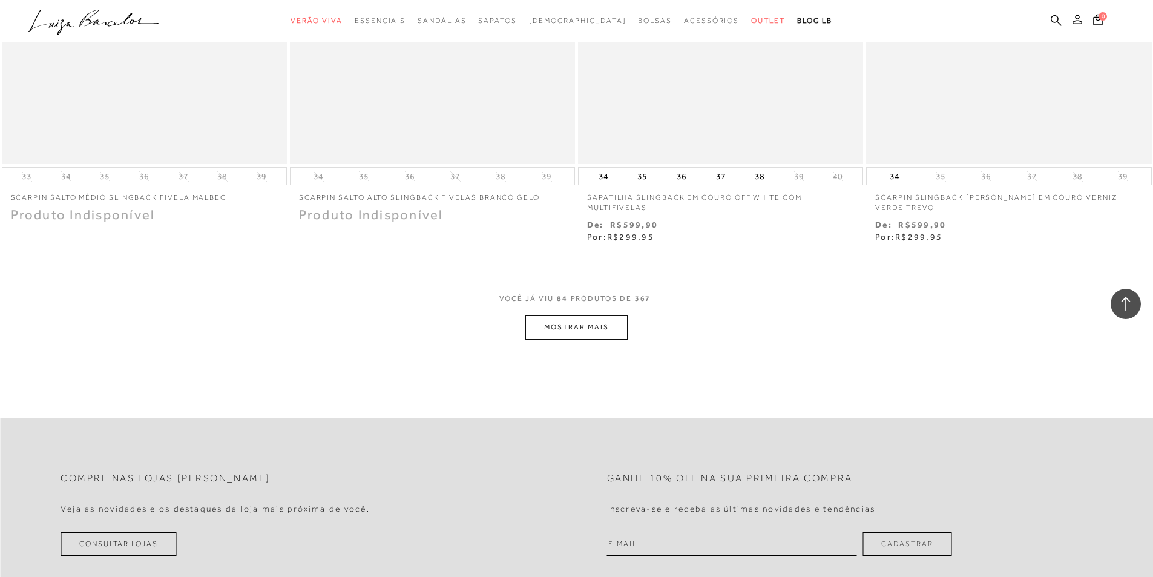
scroll to position [10689, 0]
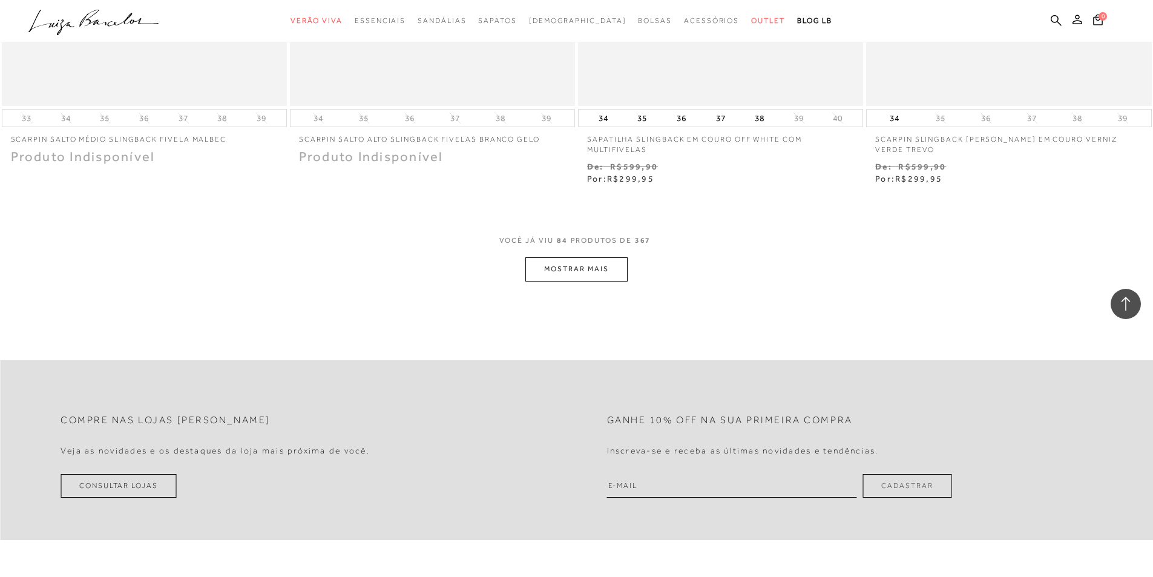
click at [574, 257] on button "MOSTRAR MAIS" at bounding box center [576, 269] width 102 height 24
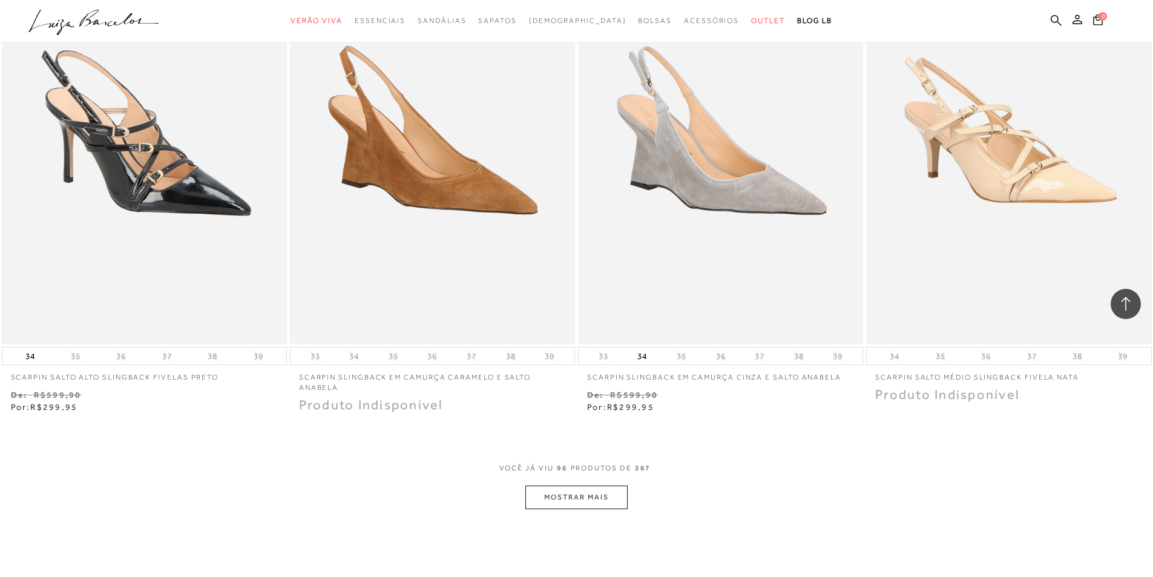
scroll to position [12021, 0]
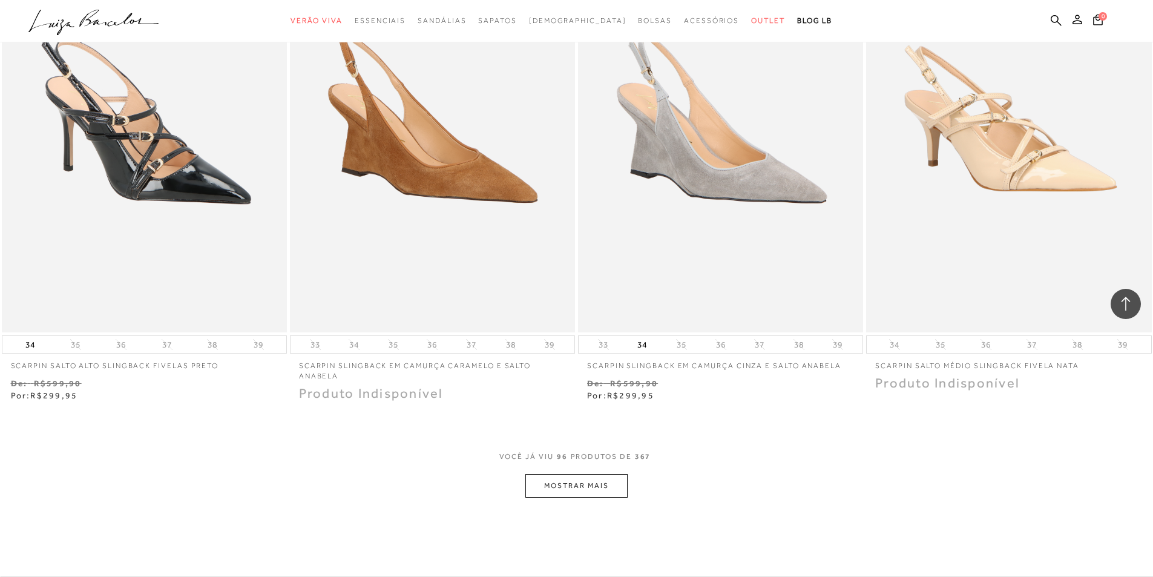
click at [620, 474] on button "MOSTRAR MAIS" at bounding box center [576, 486] width 102 height 24
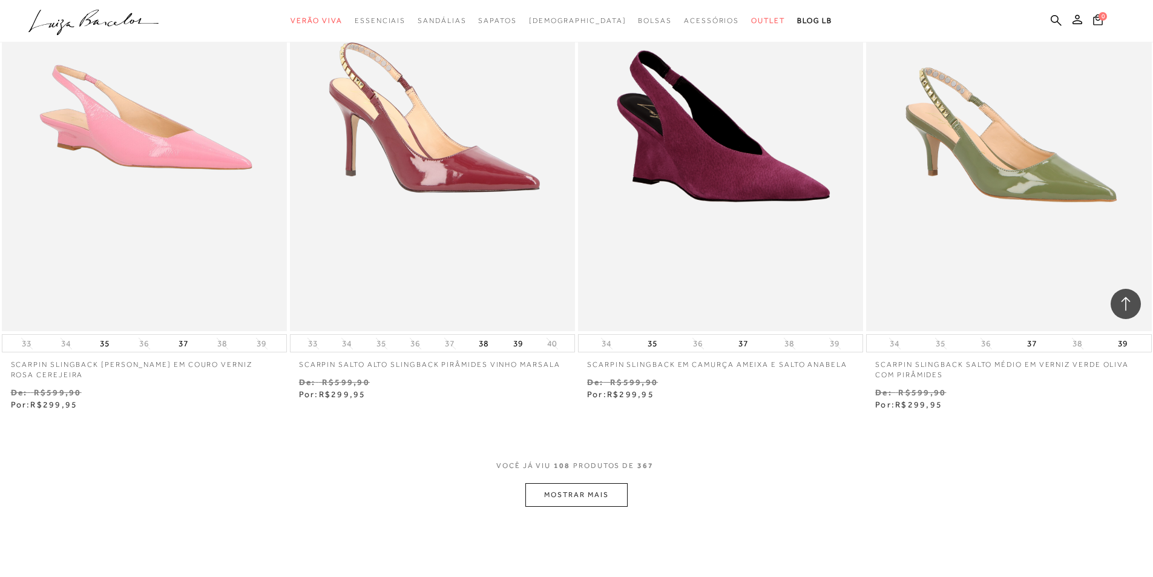
scroll to position [13594, 0]
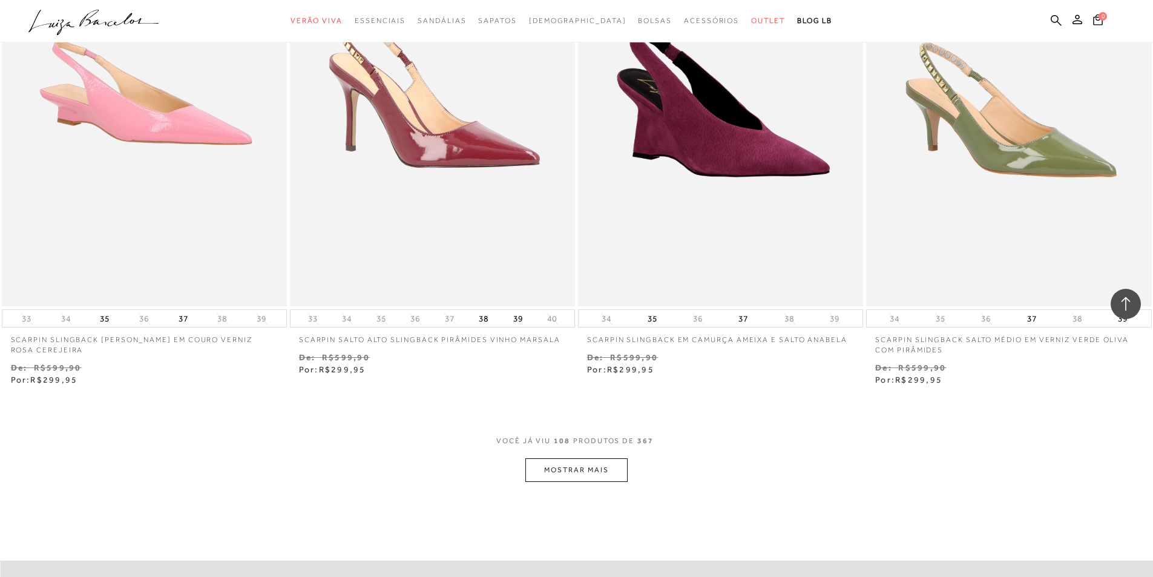
click at [586, 458] on button "MOSTRAR MAIS" at bounding box center [576, 470] width 102 height 24
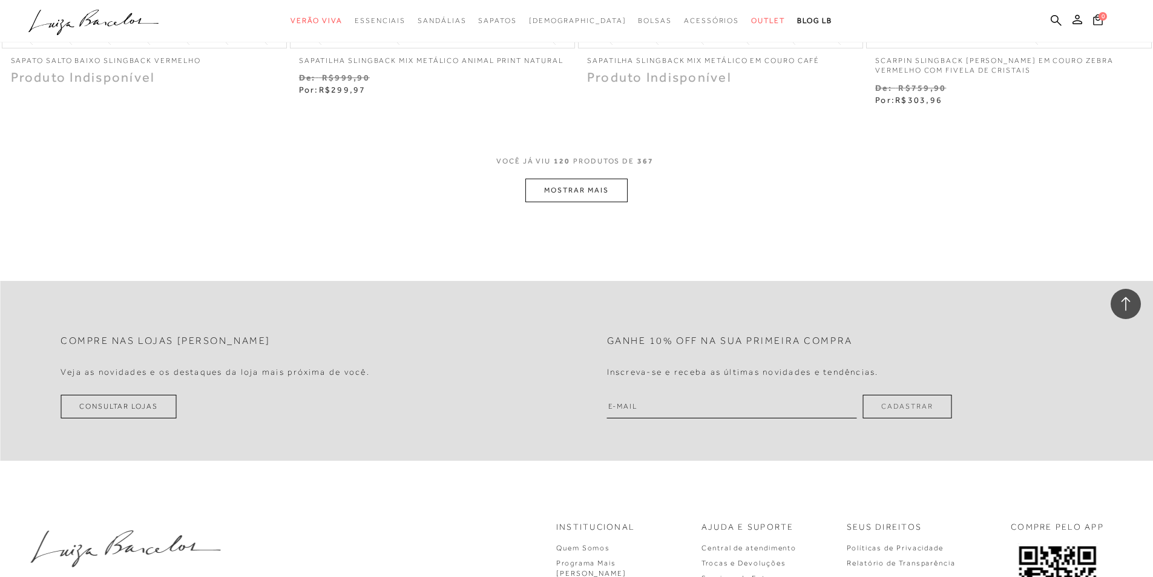
scroll to position [15289, 0]
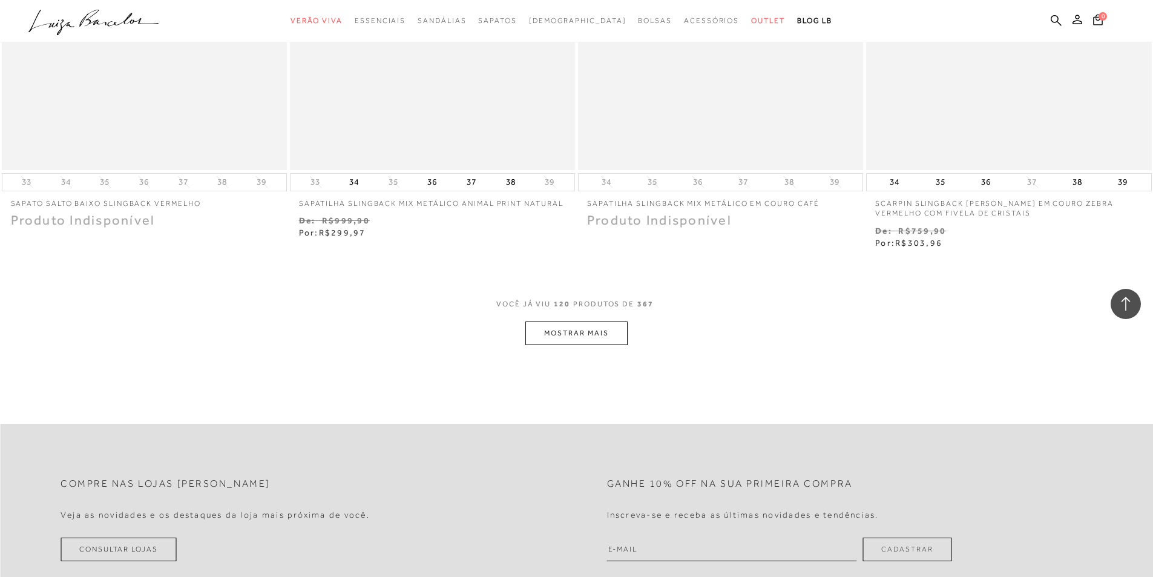
click at [584, 321] on button "MOSTRAR MAIS" at bounding box center [576, 333] width 102 height 24
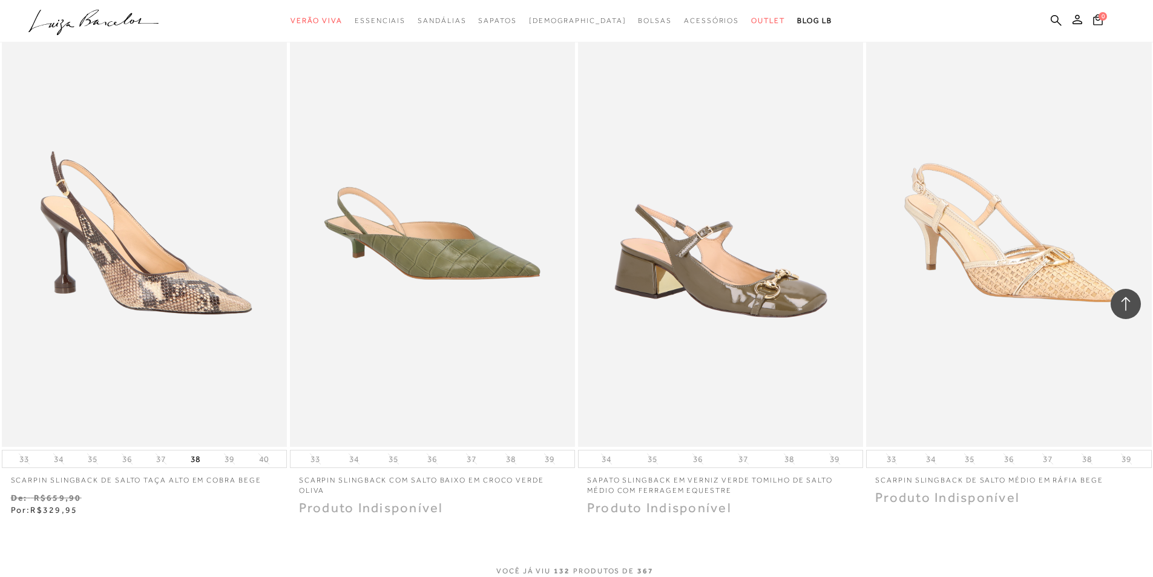
scroll to position [16741, 0]
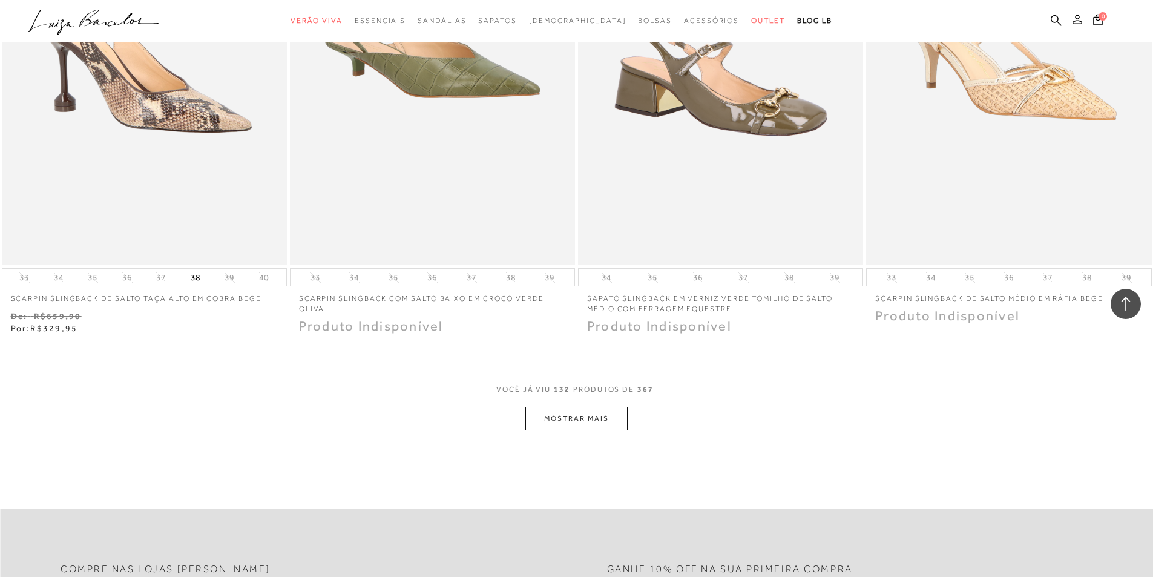
click at [620, 407] on button "MOSTRAR MAIS" at bounding box center [576, 419] width 102 height 24
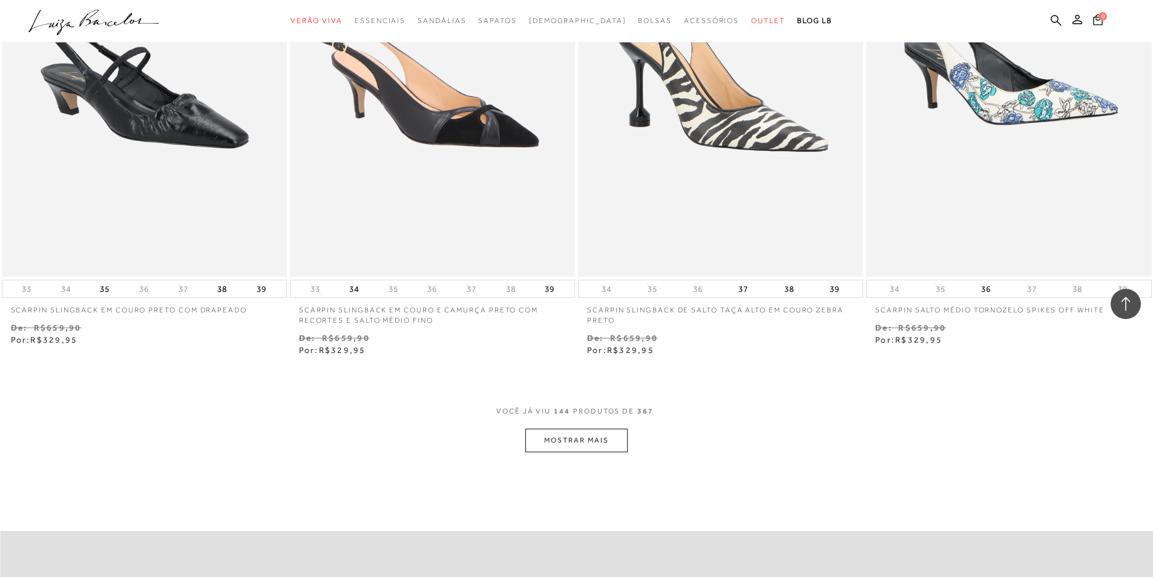
scroll to position [18375, 0]
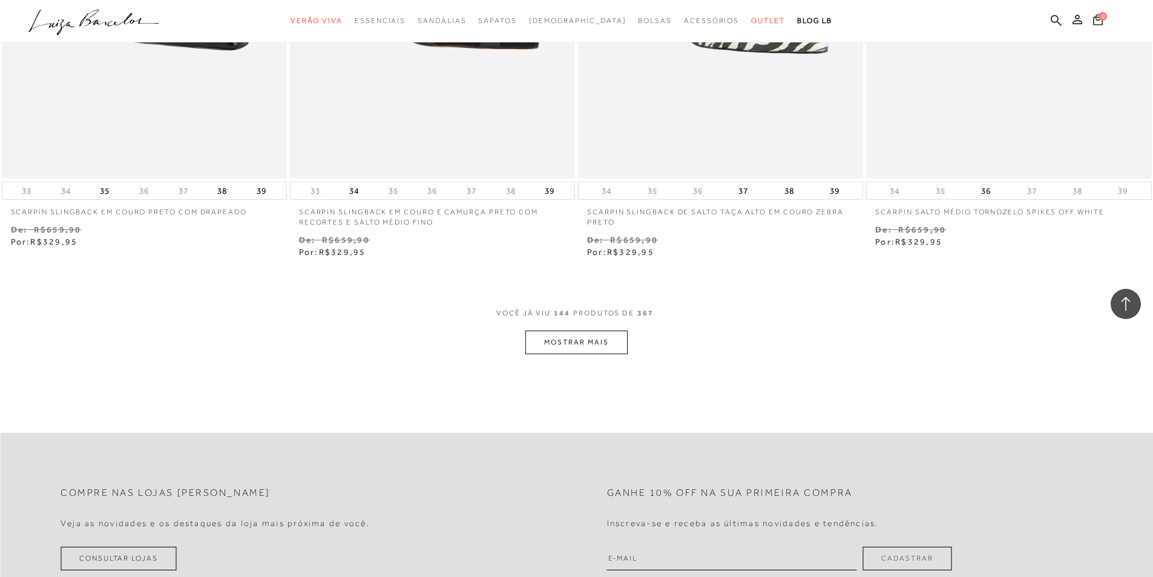
click at [597, 330] on button "MOSTRAR MAIS" at bounding box center [576, 342] width 102 height 24
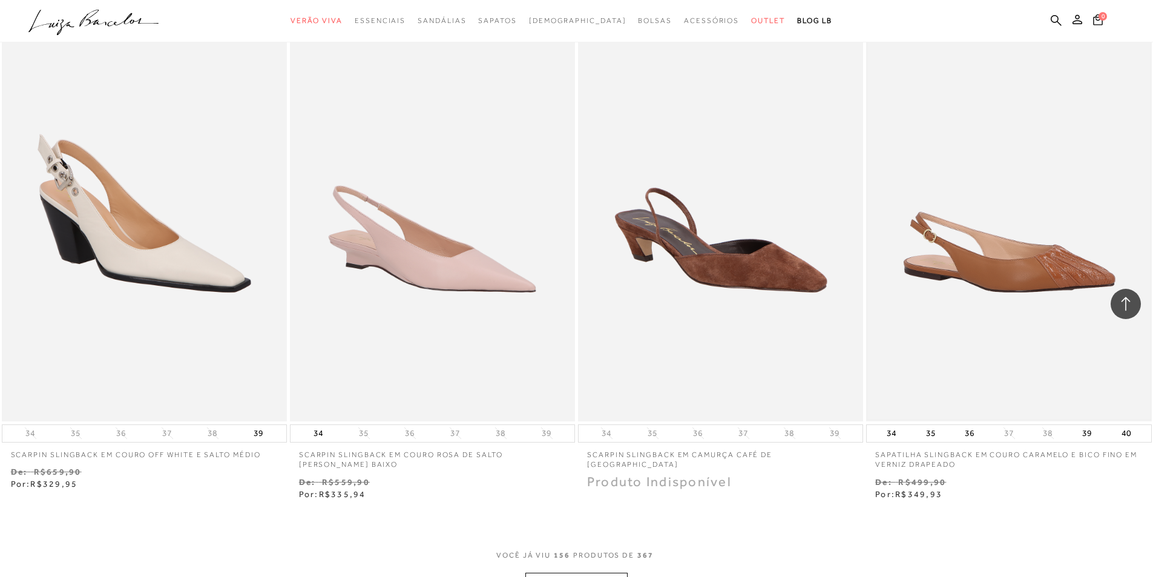
scroll to position [19706, 0]
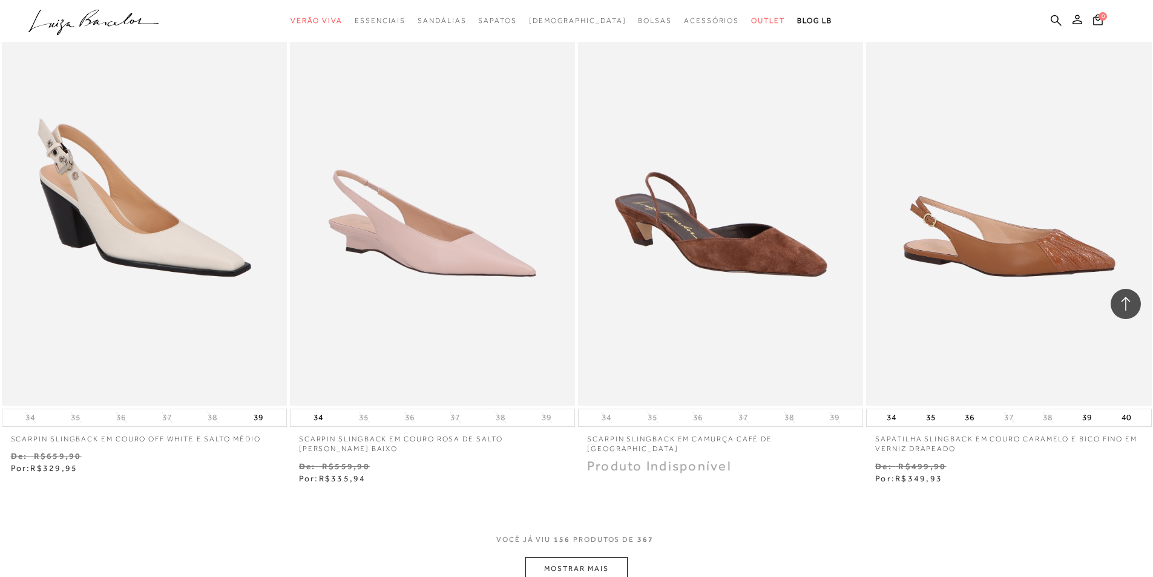
click at [569, 557] on button "MOSTRAR MAIS" at bounding box center [576, 569] width 102 height 24
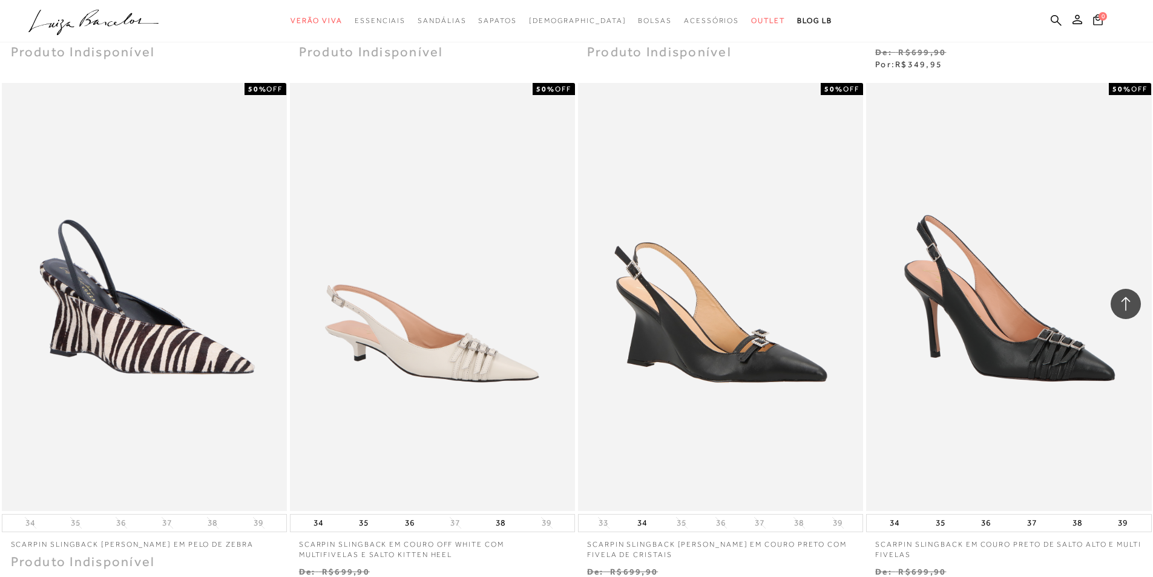
scroll to position [21461, 0]
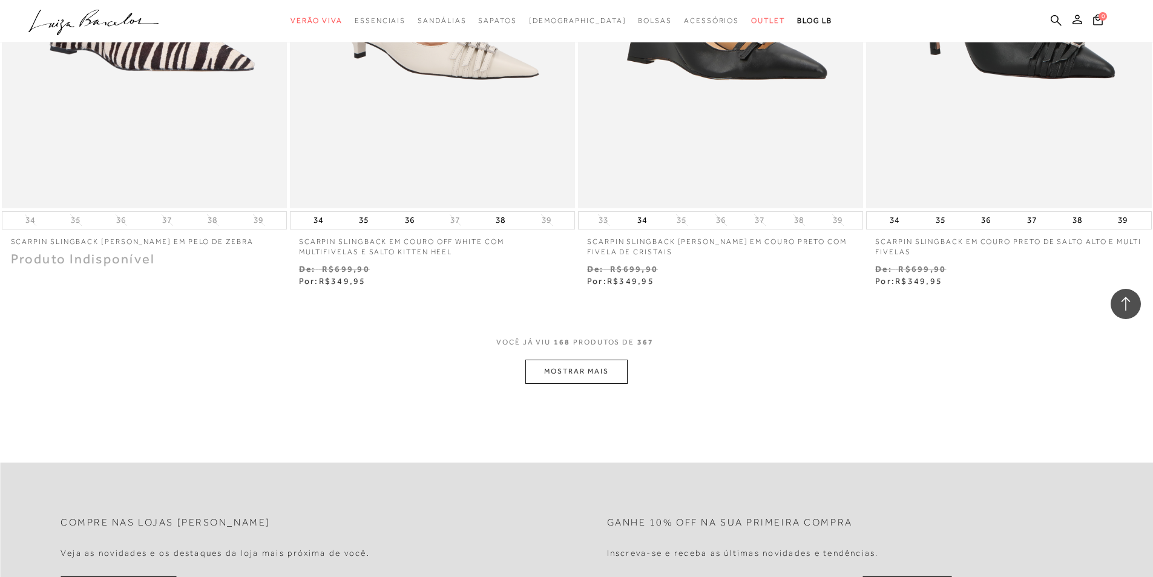
click at [589, 359] on button "MOSTRAR MAIS" at bounding box center [576, 371] width 102 height 24
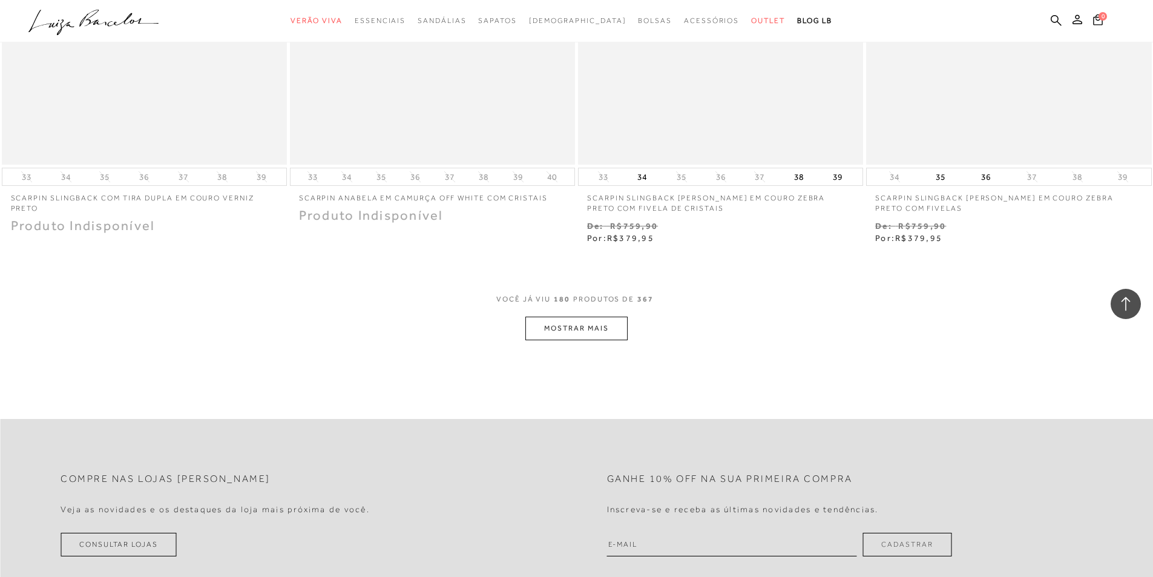
scroll to position [23035, 0]
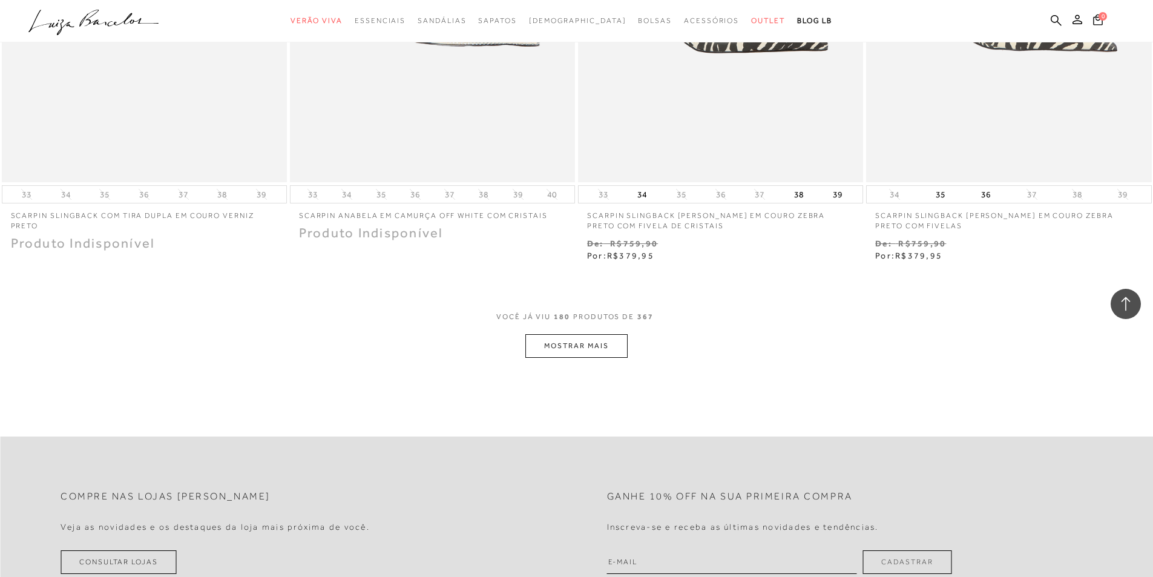
click at [579, 334] on button "MOSTRAR MAIS" at bounding box center [576, 346] width 102 height 24
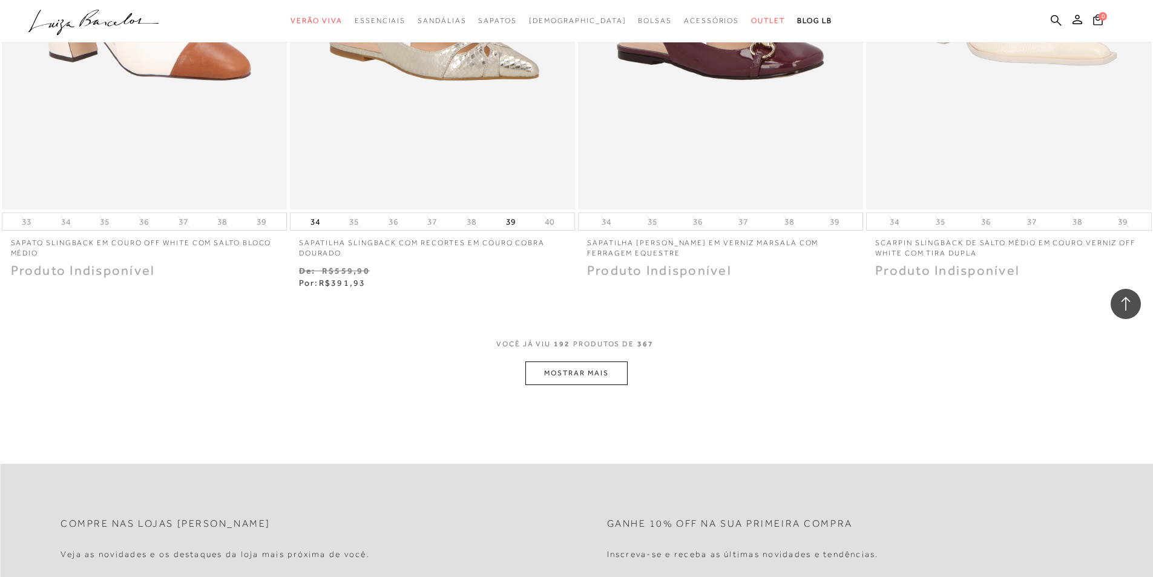
scroll to position [24608, 0]
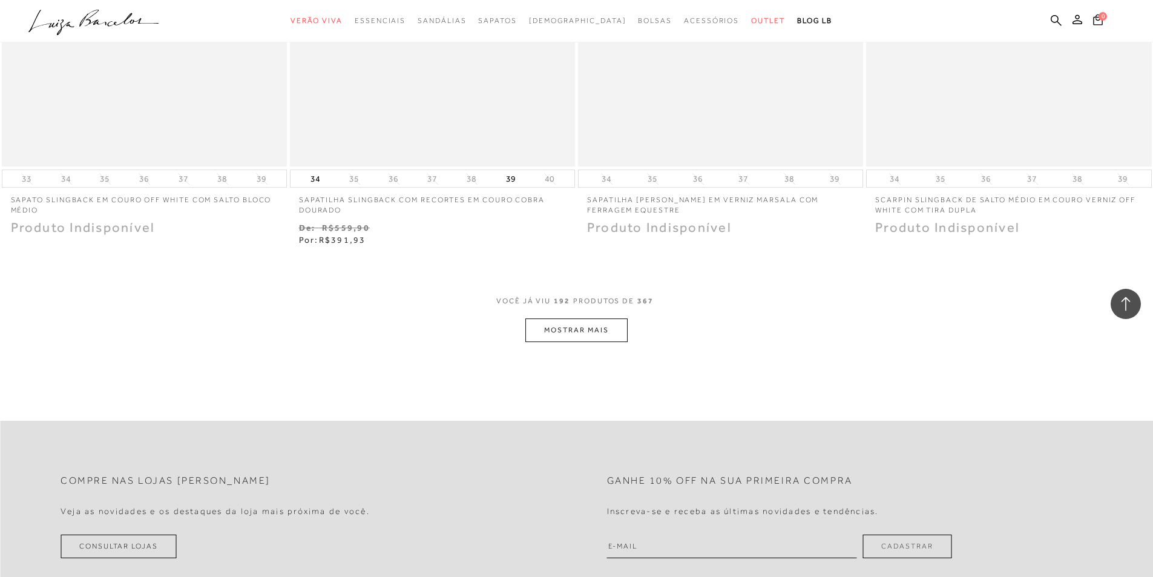
click at [619, 318] on button "MOSTRAR MAIS" at bounding box center [576, 330] width 102 height 24
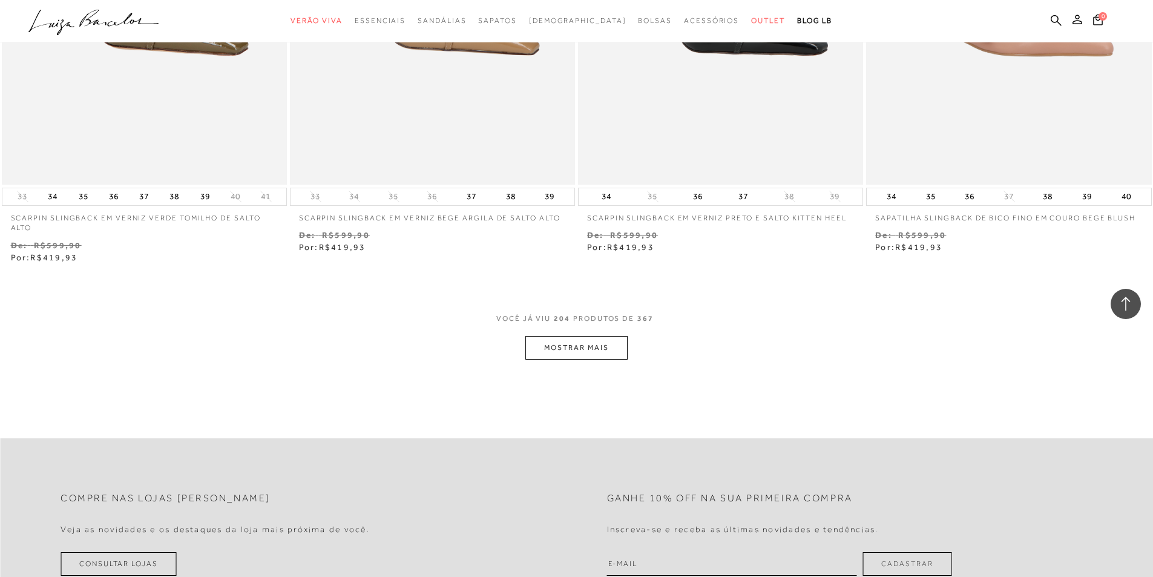
scroll to position [26302, 0]
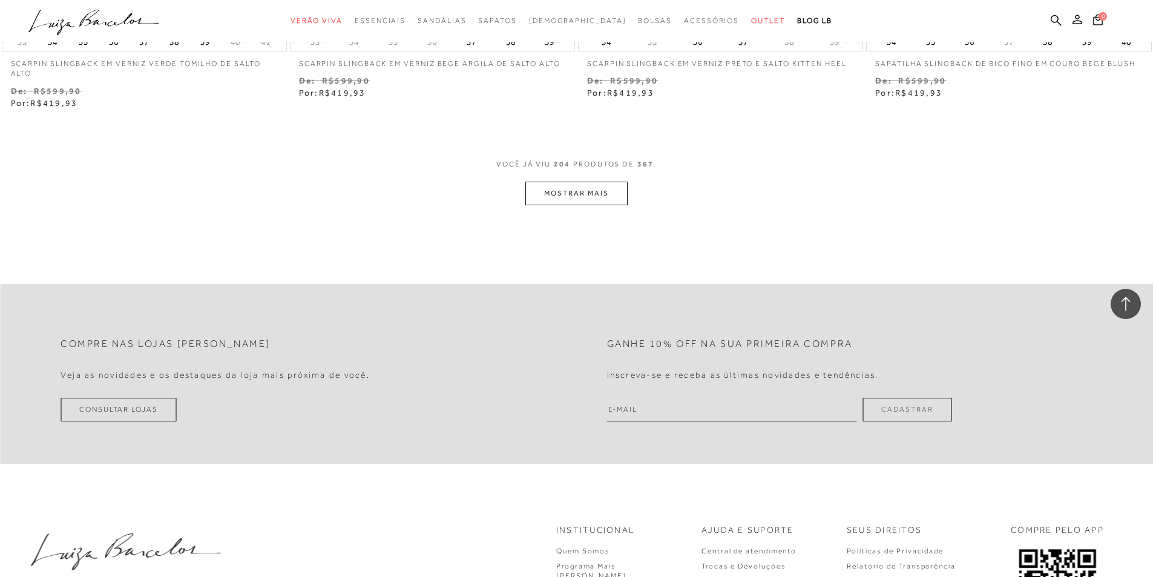
click at [585, 182] on button "MOSTRAR MAIS" at bounding box center [576, 194] width 102 height 24
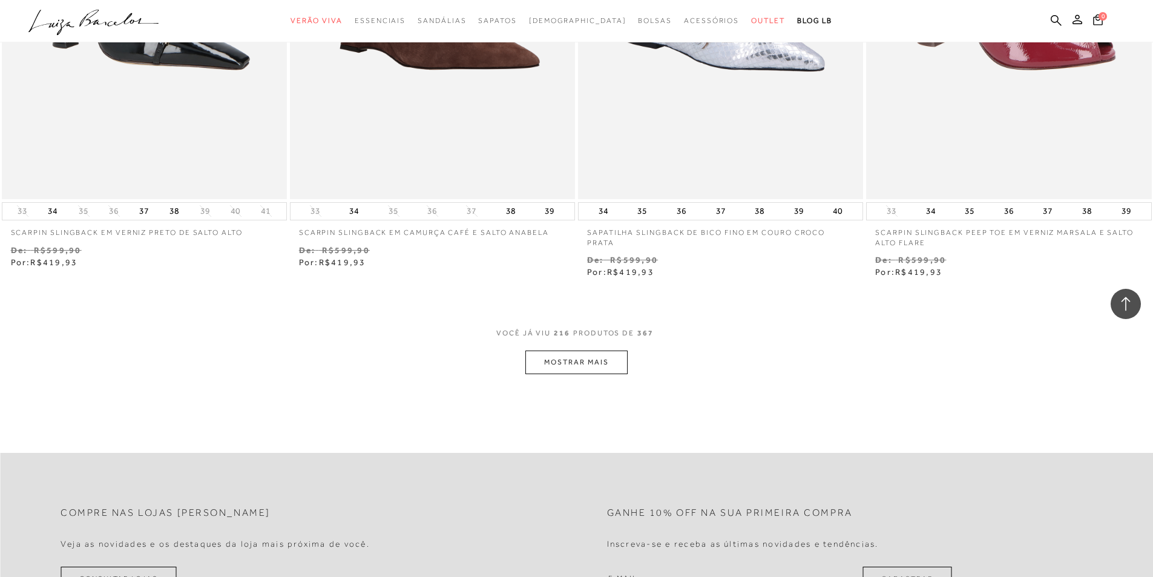
scroll to position [27694, 0]
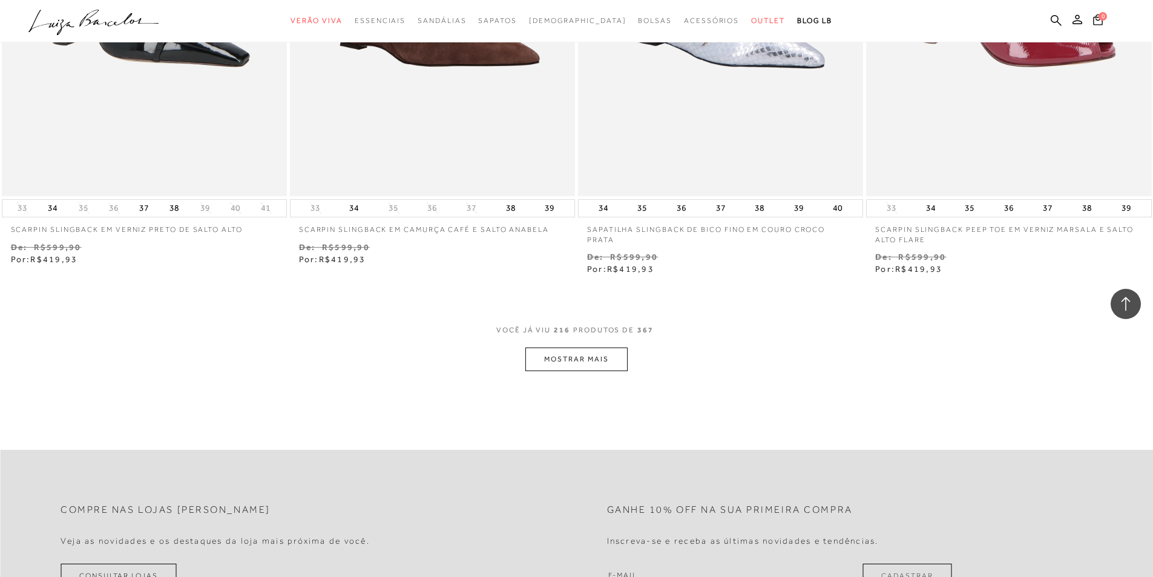
click at [564, 347] on button "MOSTRAR MAIS" at bounding box center [576, 359] width 102 height 24
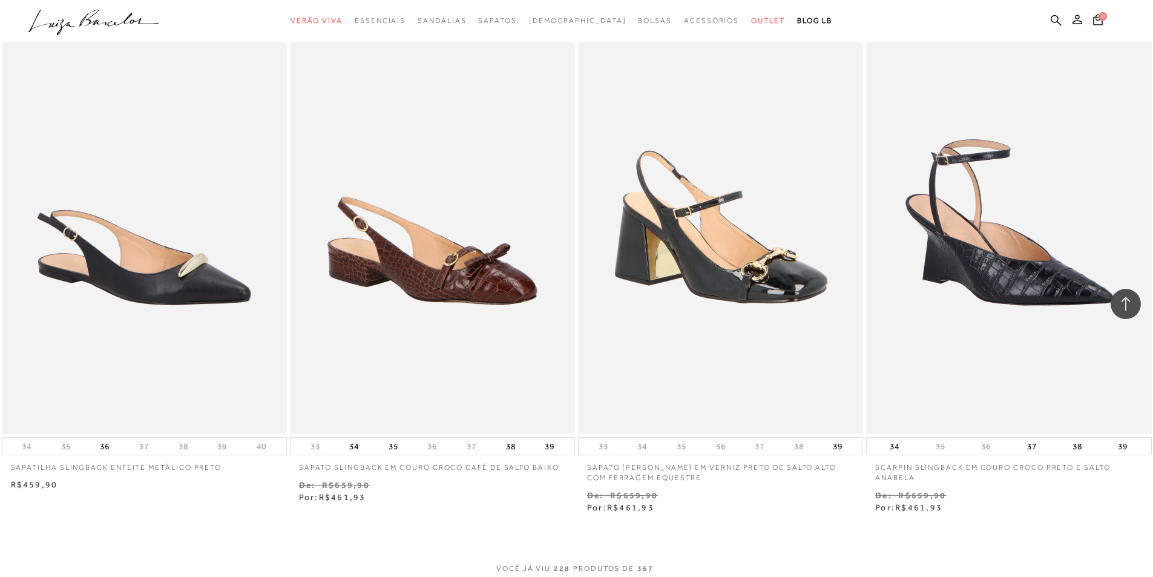
scroll to position [29071, 0]
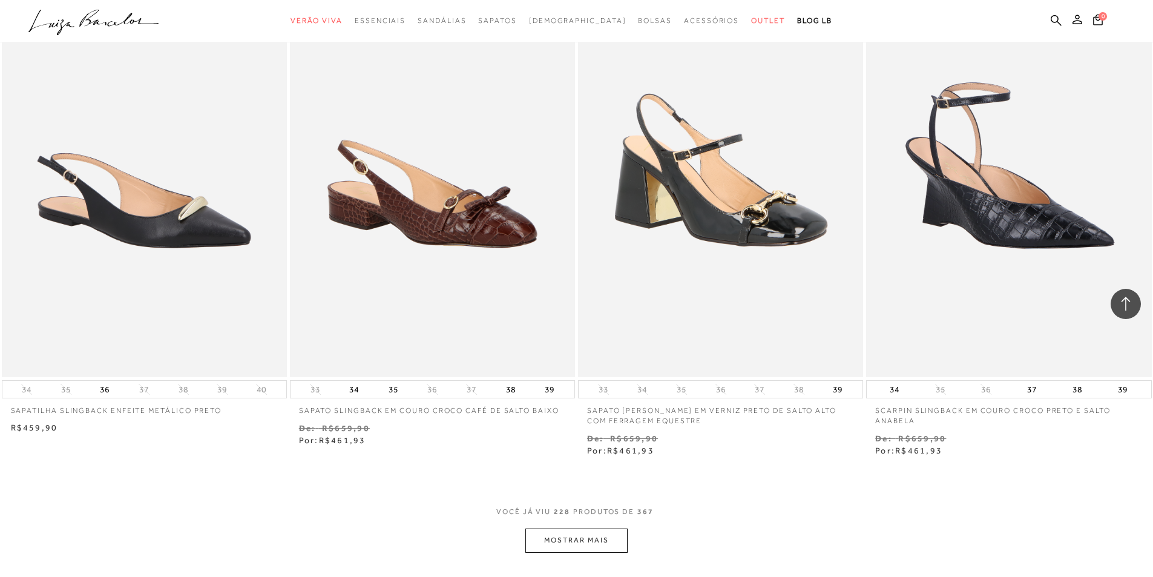
click at [615, 528] on button "MOSTRAR MAIS" at bounding box center [576, 540] width 102 height 24
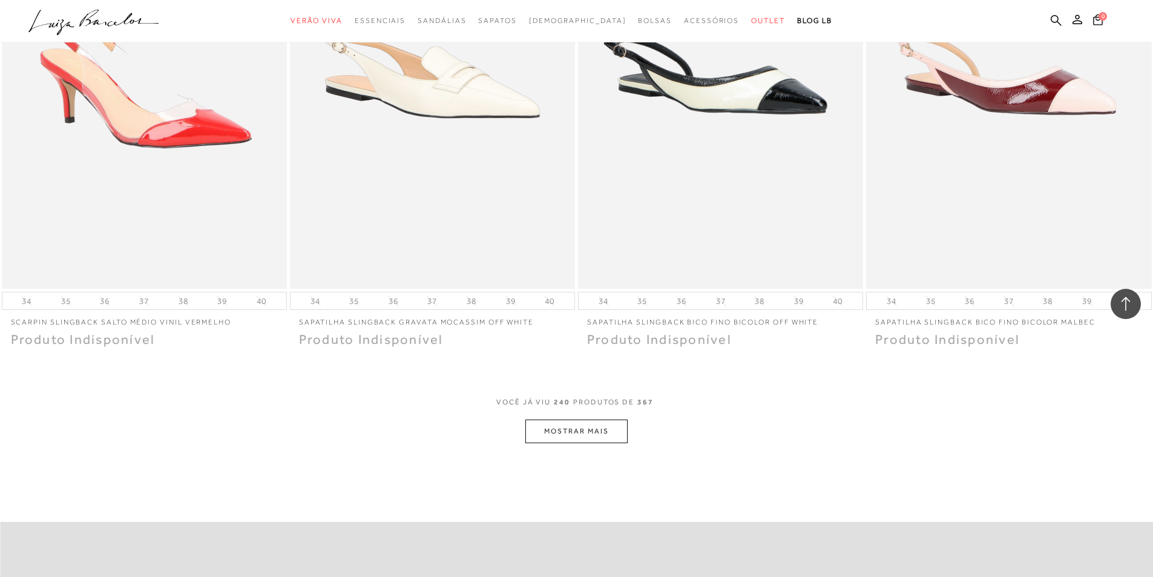
scroll to position [30705, 0]
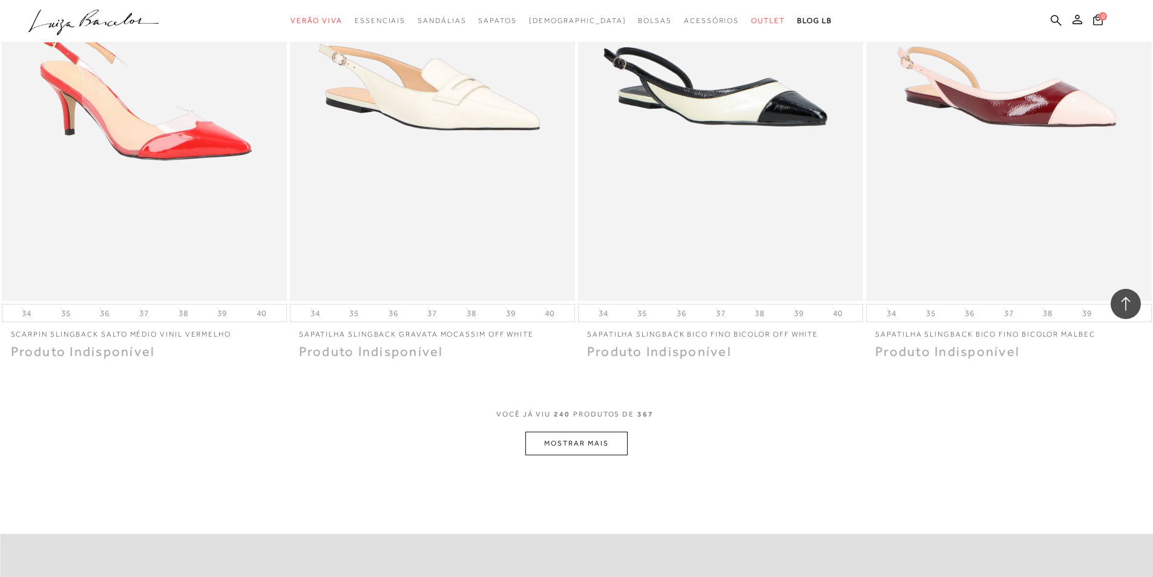
click at [604, 431] on button "MOSTRAR MAIS" at bounding box center [576, 443] width 102 height 24
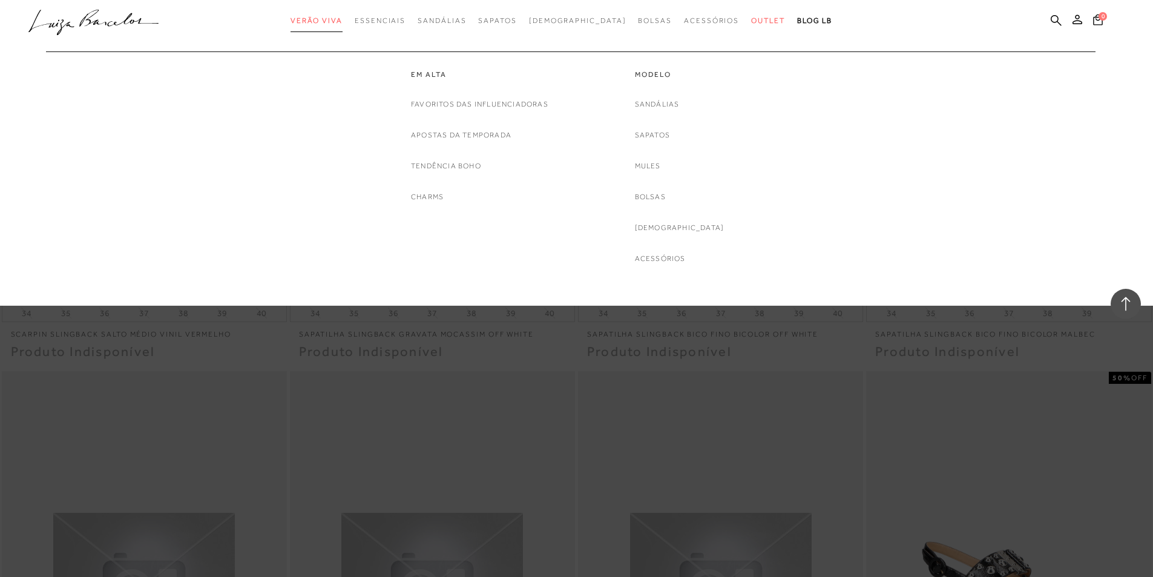
click at [332, 21] on span "Verão Viva" at bounding box center [316, 20] width 52 height 8
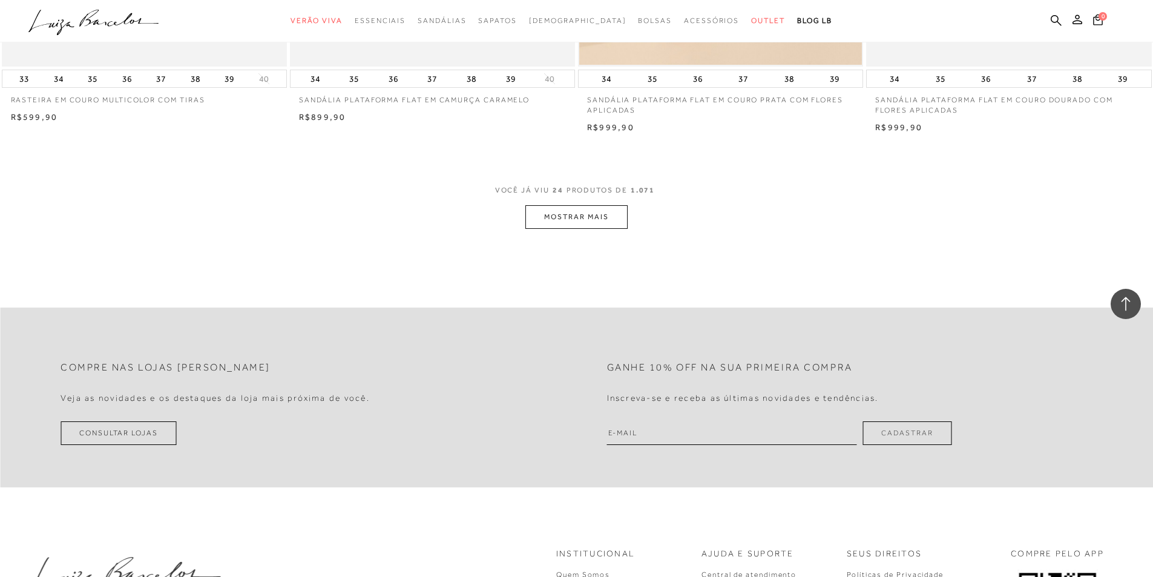
scroll to position [2801, 0]
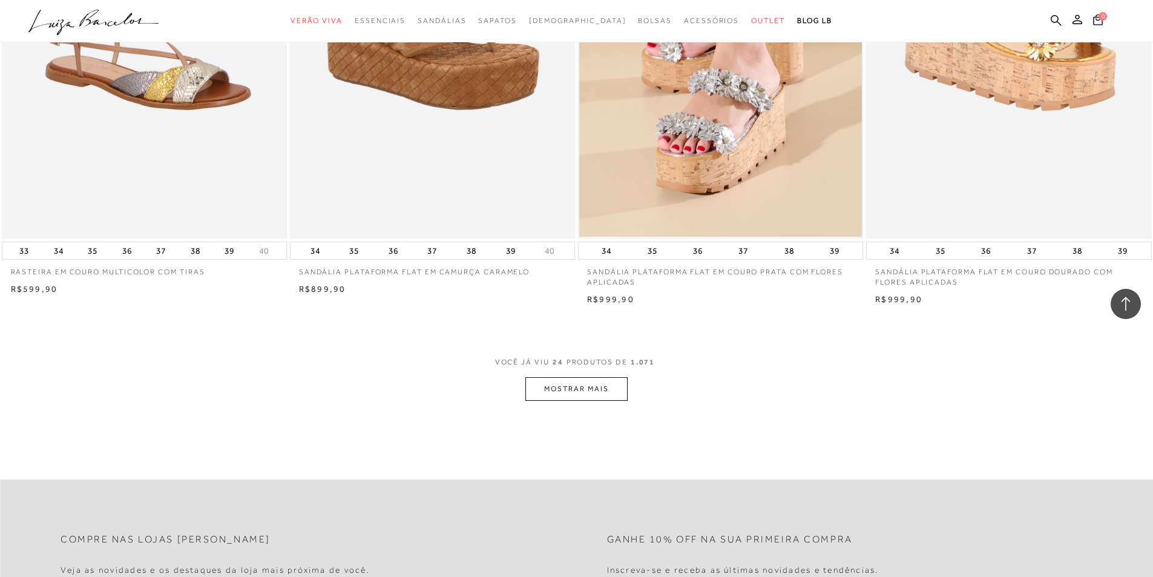
click at [603, 401] on button "MOSTRAR MAIS" at bounding box center [576, 389] width 102 height 24
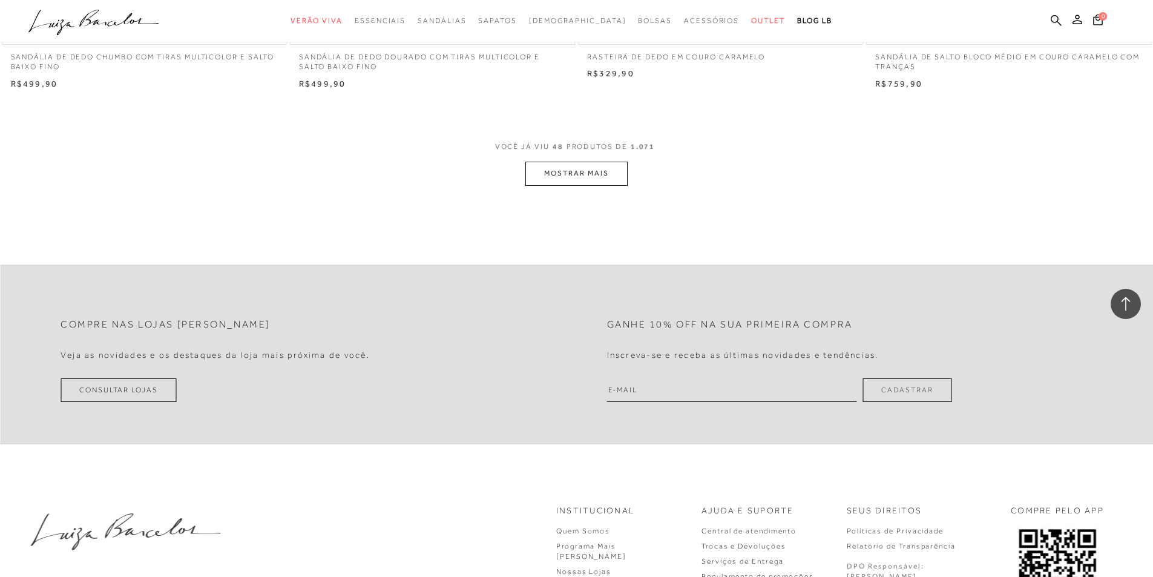
scroll to position [5770, 0]
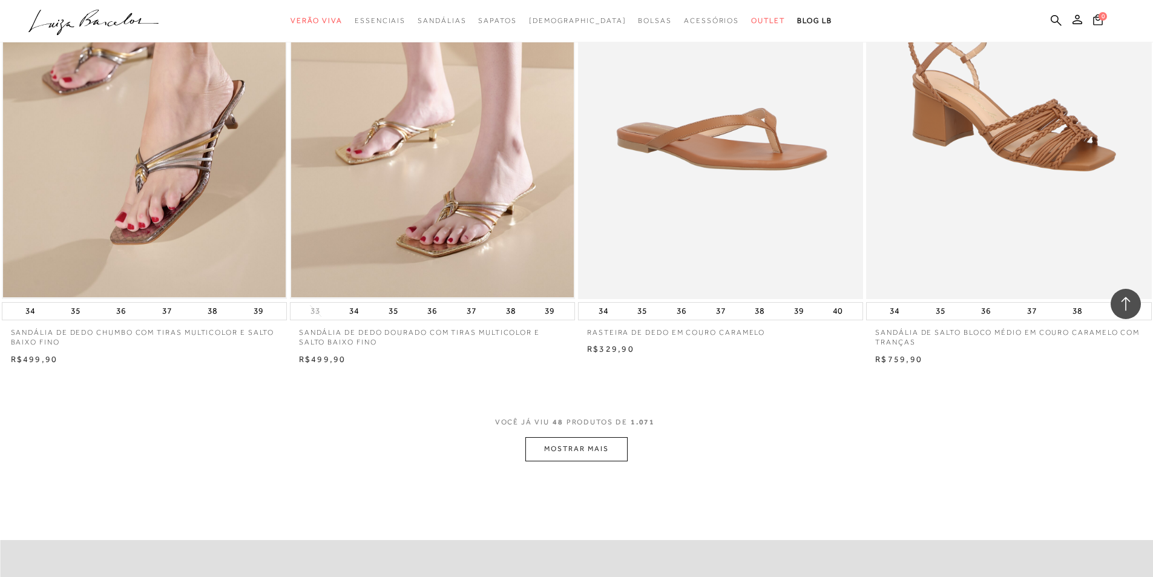
click at [586, 461] on button "MOSTRAR MAIS" at bounding box center [576, 449] width 102 height 24
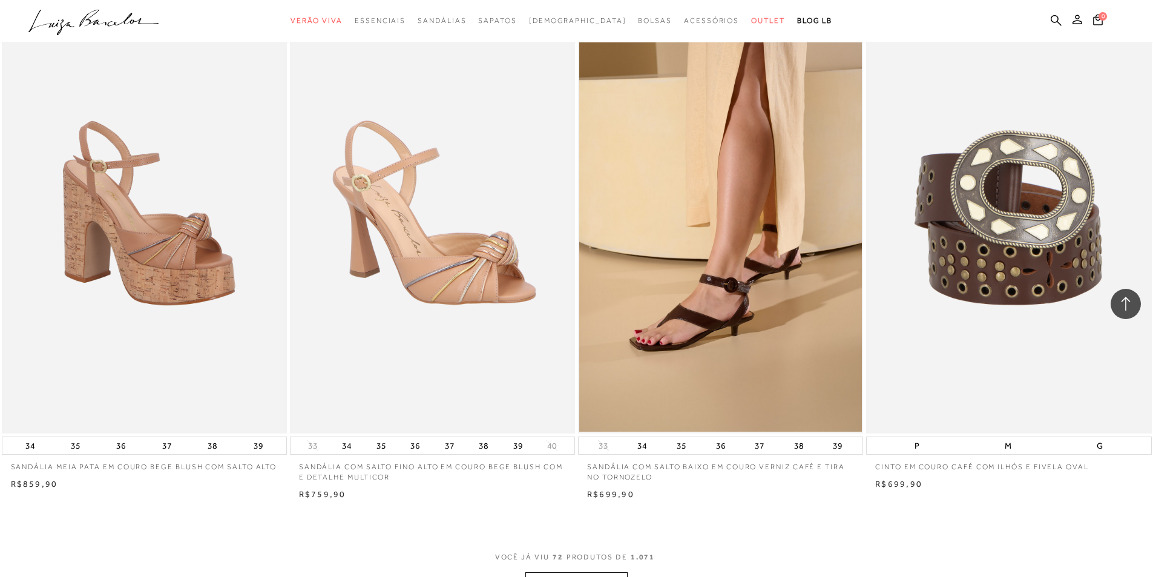
scroll to position [8977, 0]
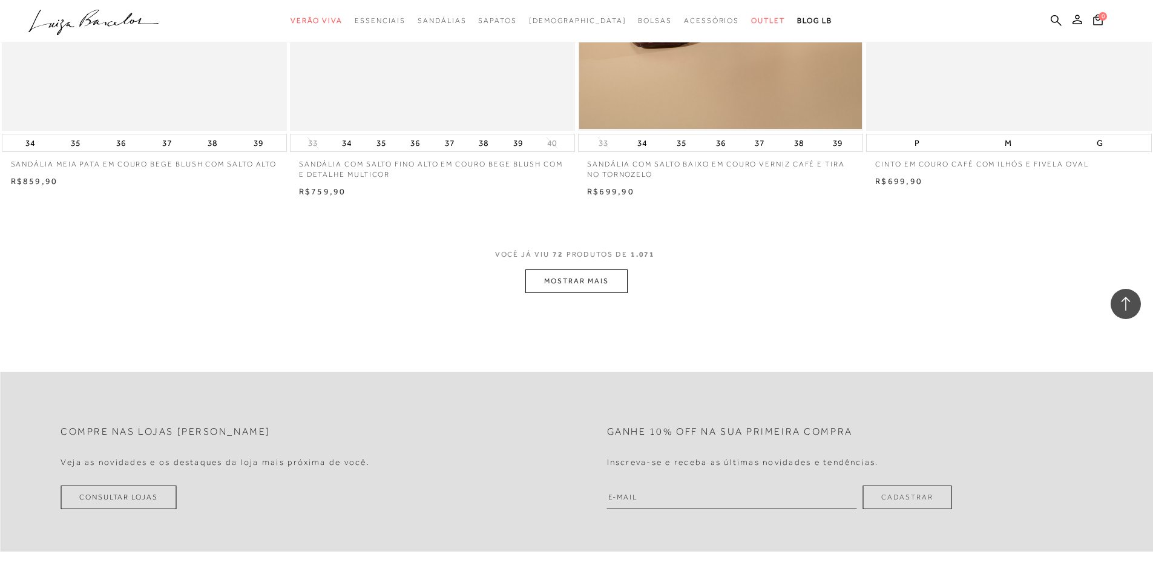
click at [602, 293] on button "MOSTRAR MAIS" at bounding box center [576, 281] width 102 height 24
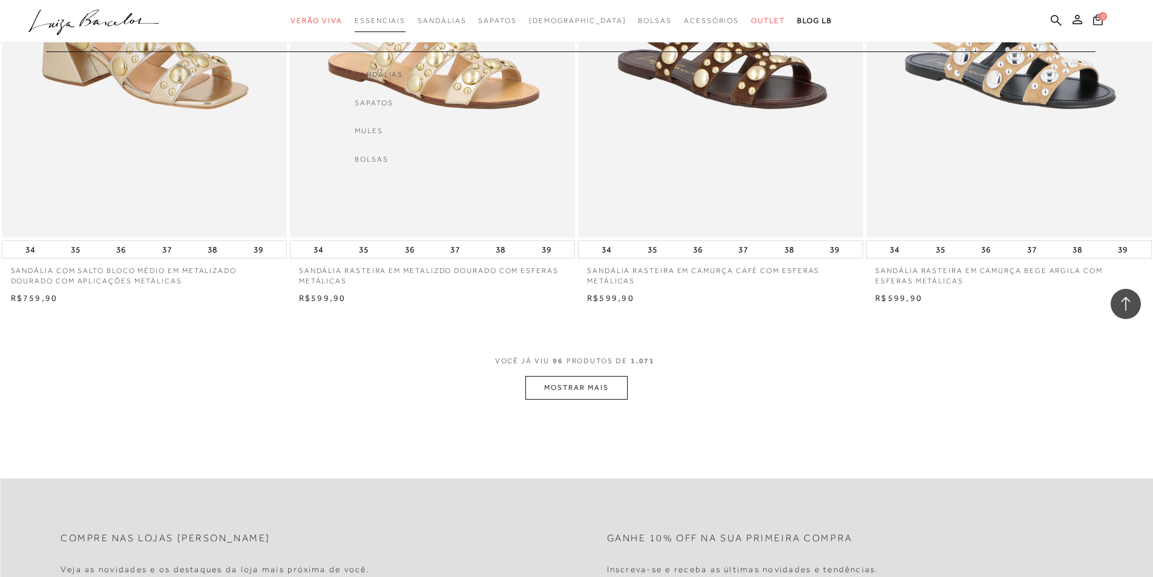
scroll to position [11882, 0]
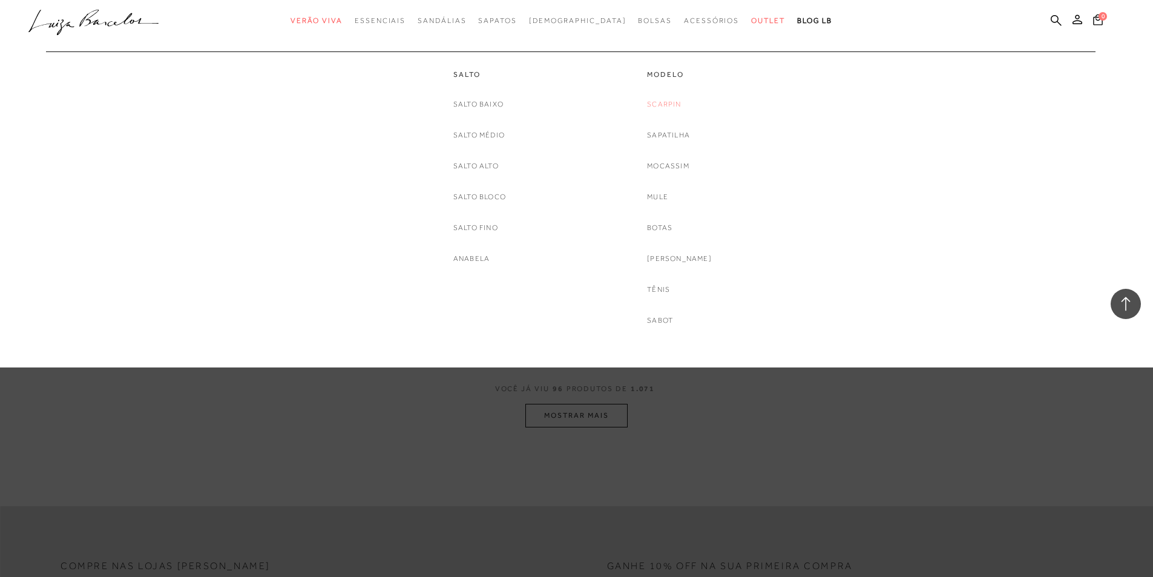
click at [678, 102] on link "Scarpin" at bounding box center [664, 104] width 34 height 13
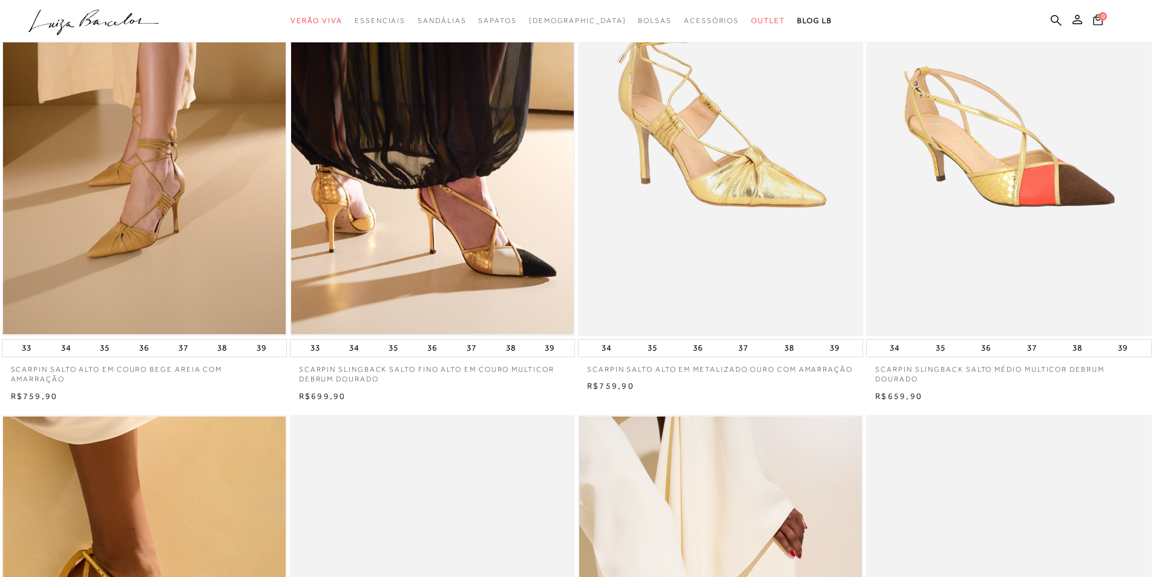
scroll to position [121, 0]
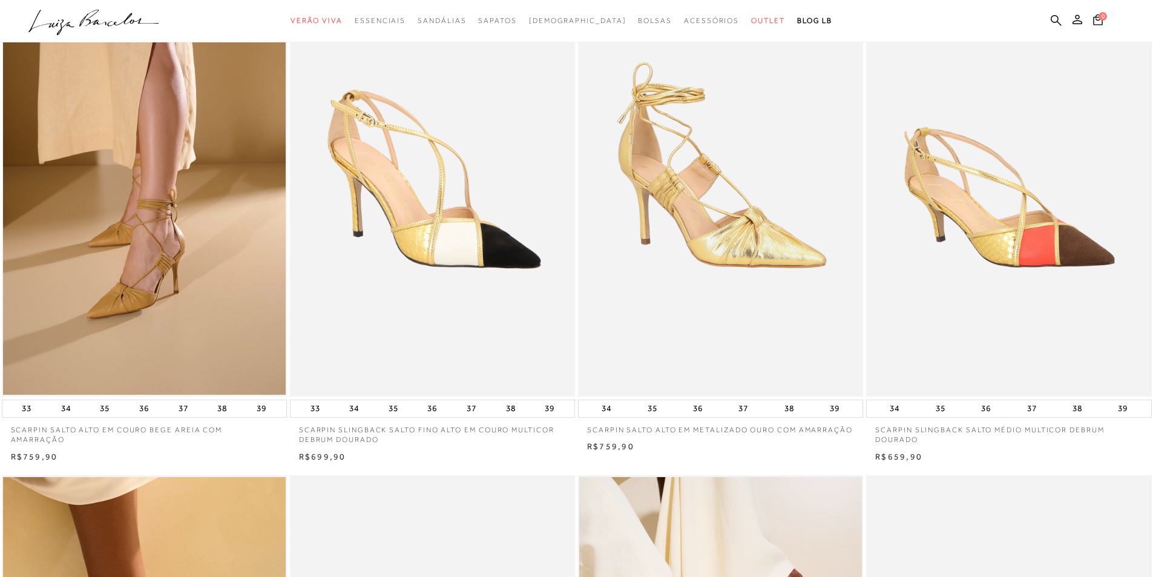
click at [449, 231] on img at bounding box center [433, 183] width 284 height 428
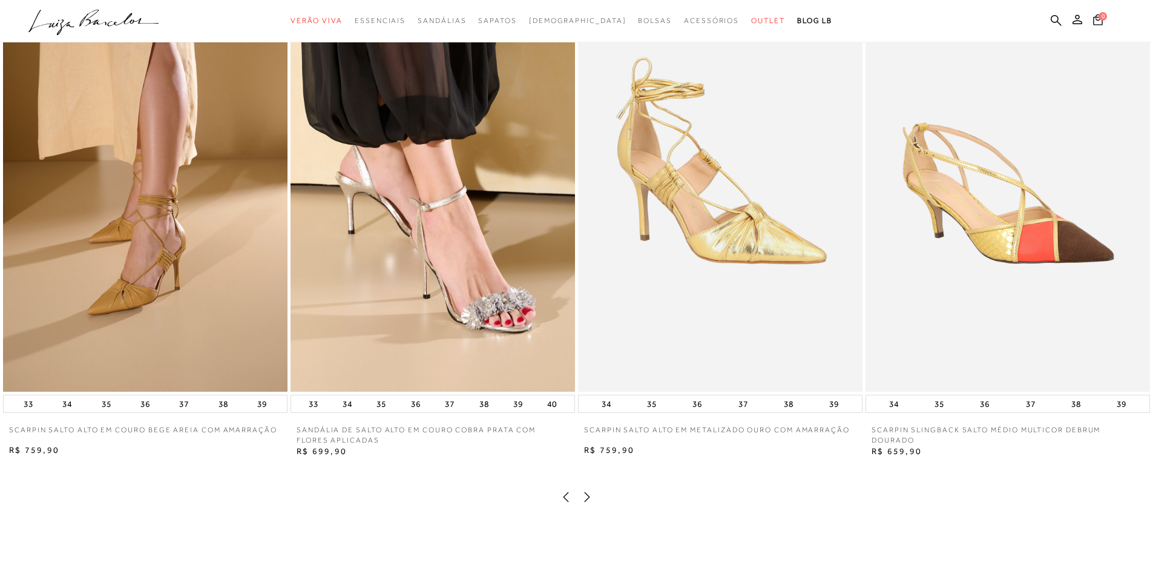
scroll to position [1876, 0]
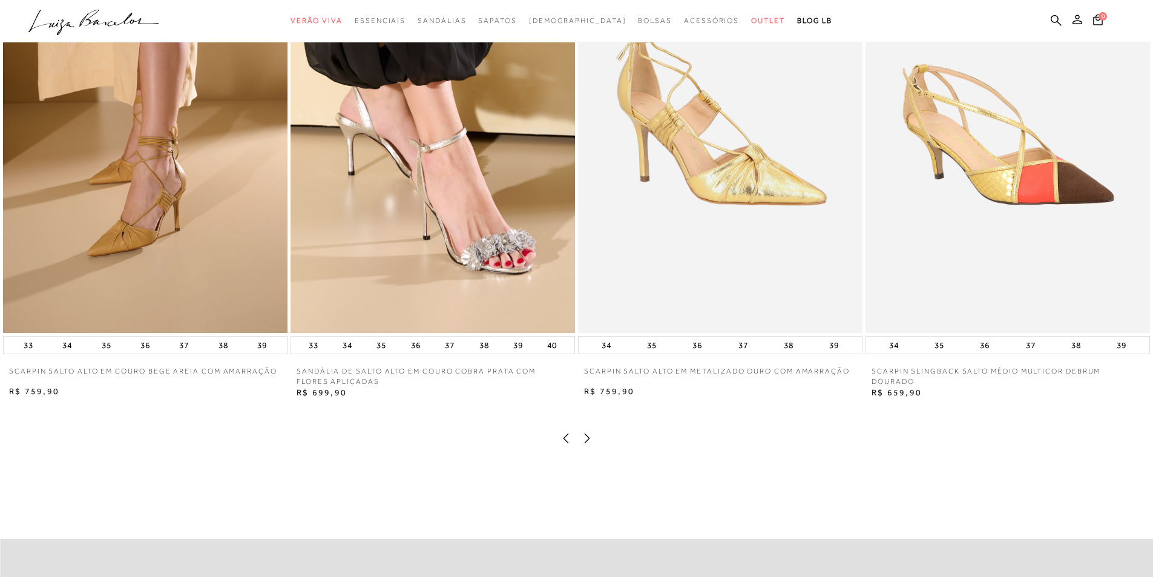
click at [586, 442] on icon at bounding box center [587, 438] width 5 height 10
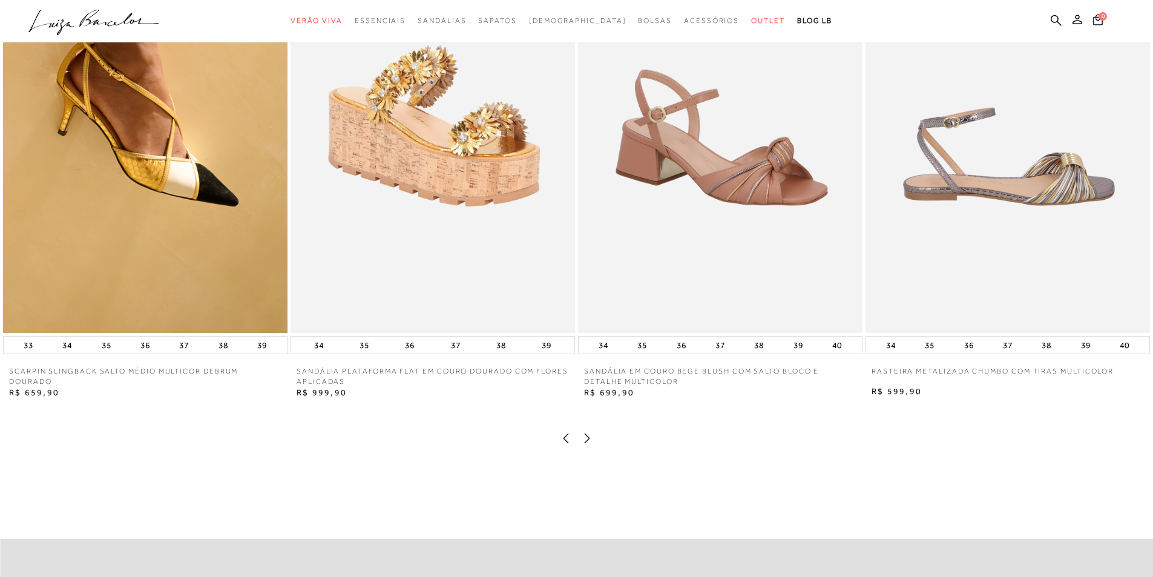
click at [586, 442] on icon at bounding box center [587, 438] width 5 height 10
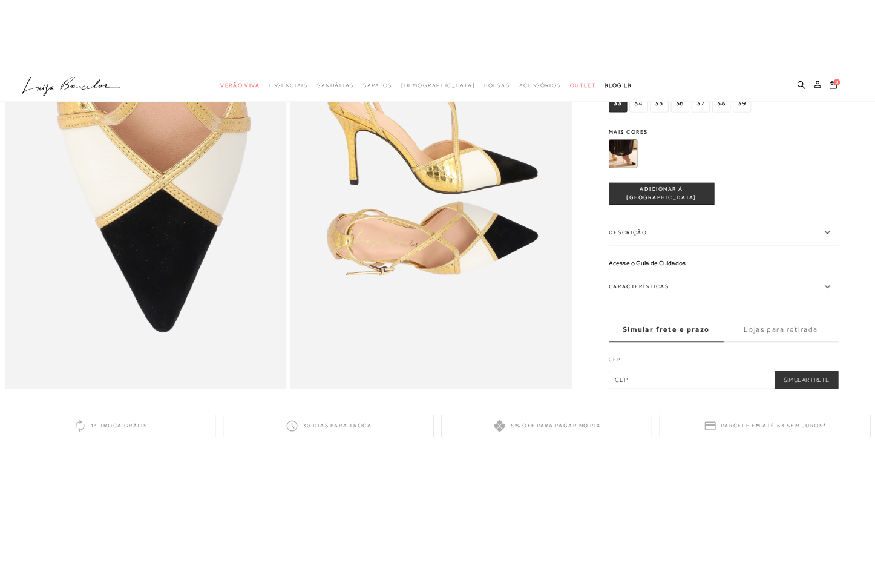
scroll to position [968, 0]
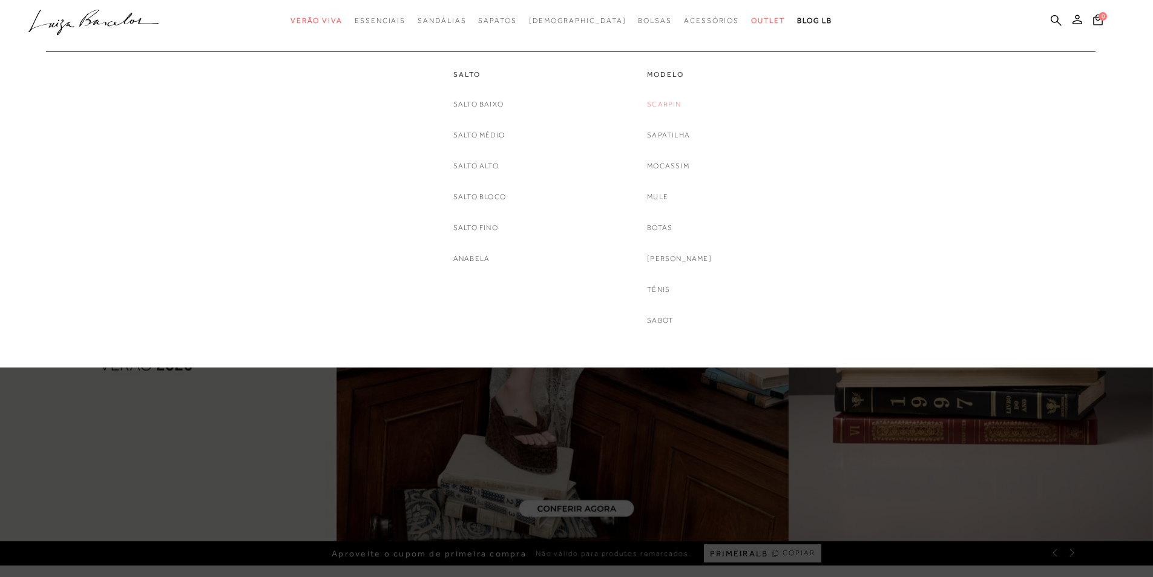
click at [681, 103] on link "Scarpin" at bounding box center [664, 104] width 34 height 13
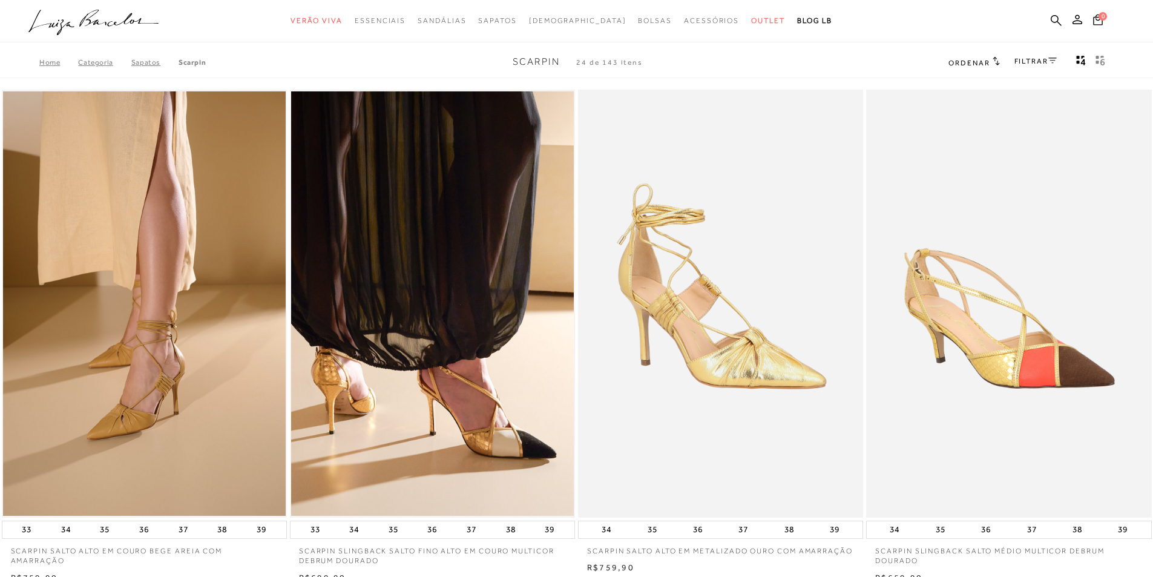
scroll to position [121, 0]
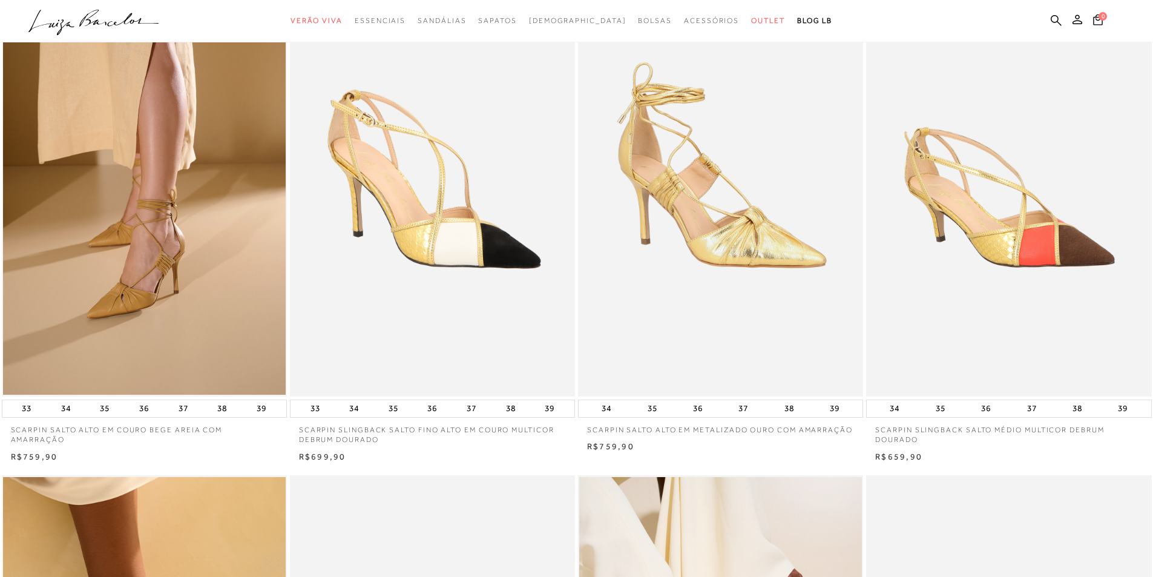
click at [508, 276] on img at bounding box center [433, 183] width 284 height 428
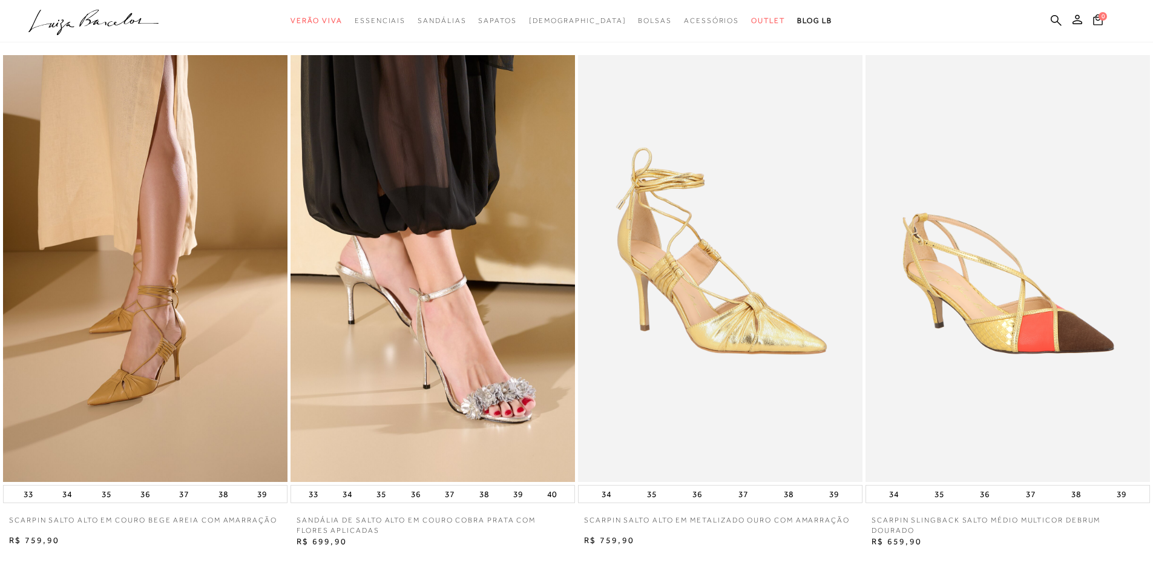
scroll to position [1815, 0]
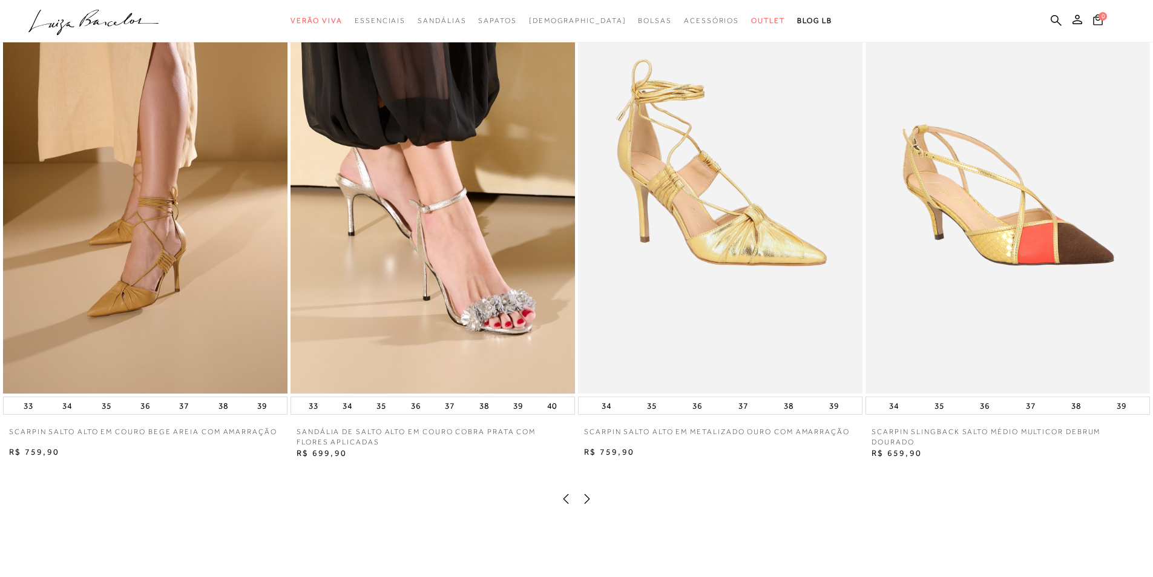
click at [588, 505] on icon at bounding box center [587, 499] width 12 height 12
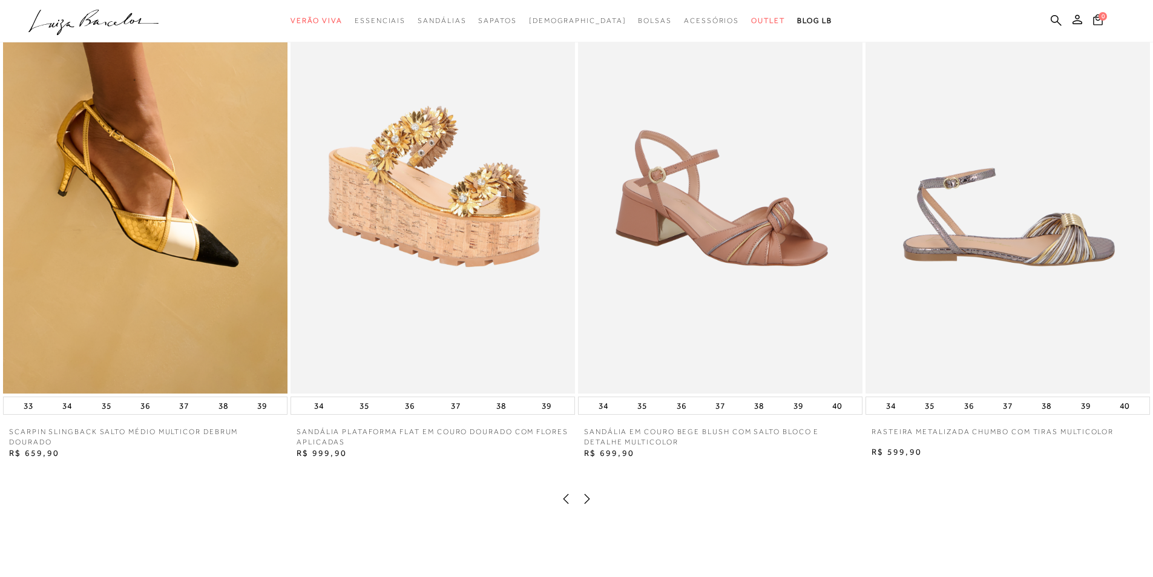
click at [588, 505] on icon at bounding box center [587, 499] width 12 height 12
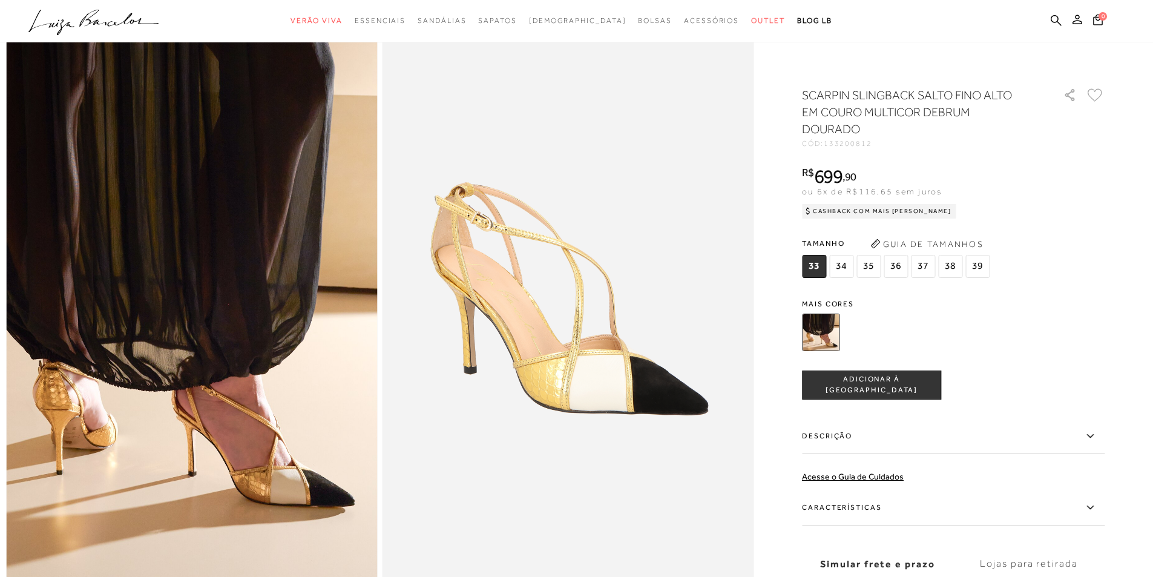
scroll to position [61, 0]
click at [241, 517] on img at bounding box center [192, 303] width 372 height 557
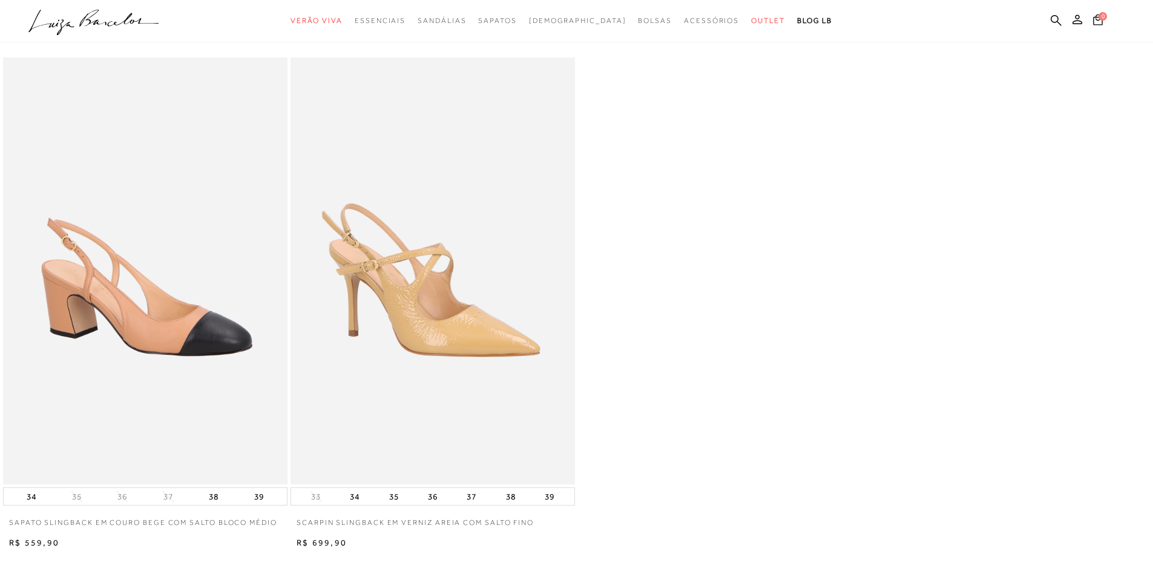
scroll to position [1876, 0]
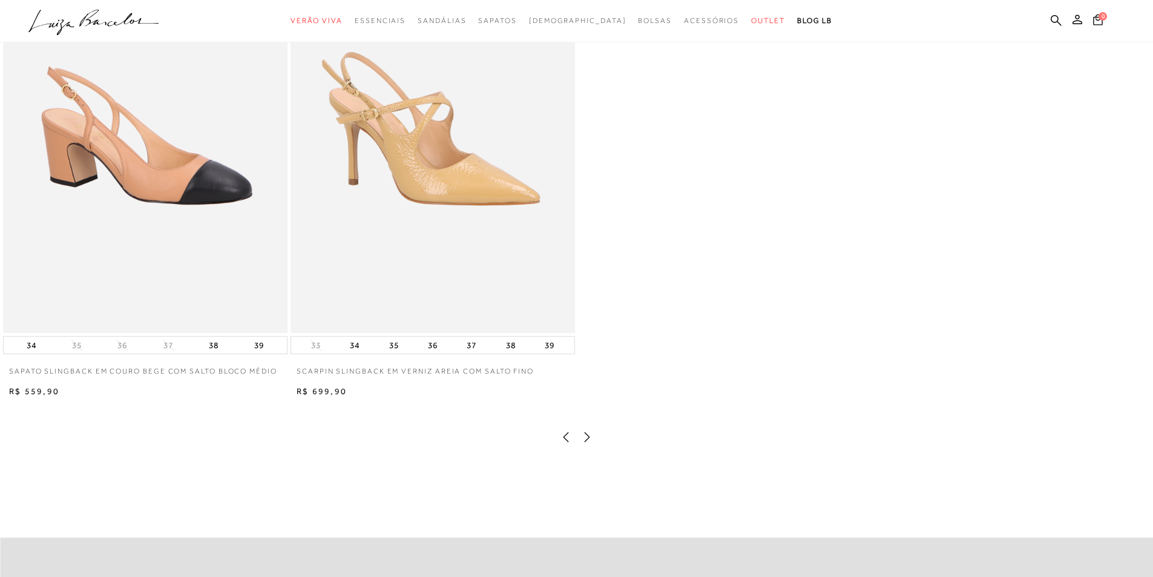
click at [565, 443] on icon at bounding box center [566, 437] width 12 height 12
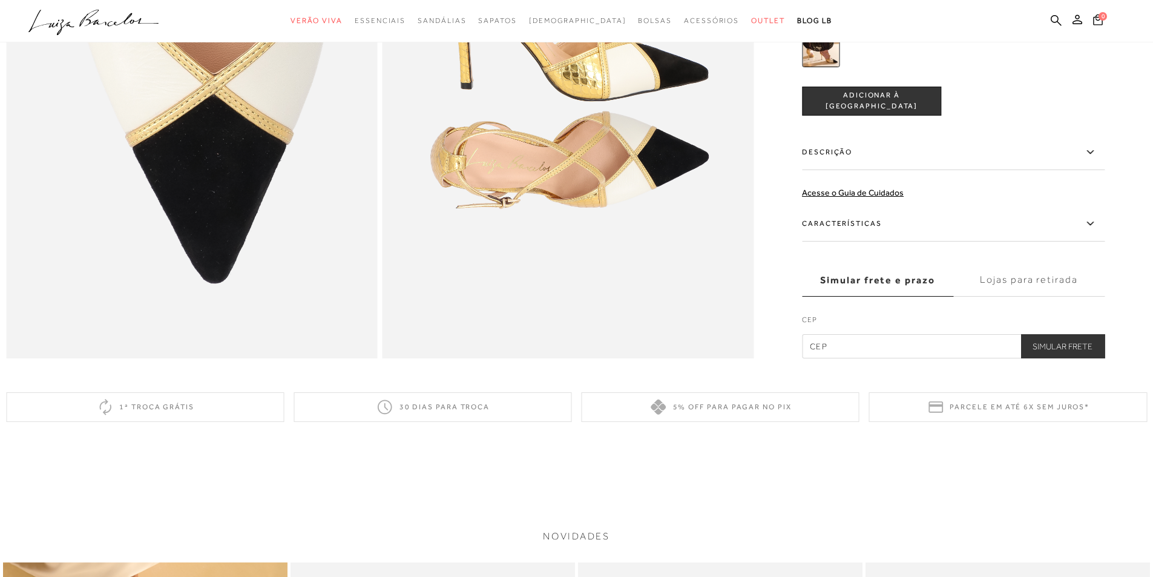
scroll to position [1210, 0]
